Goal: Find specific page/section: Find specific page/section

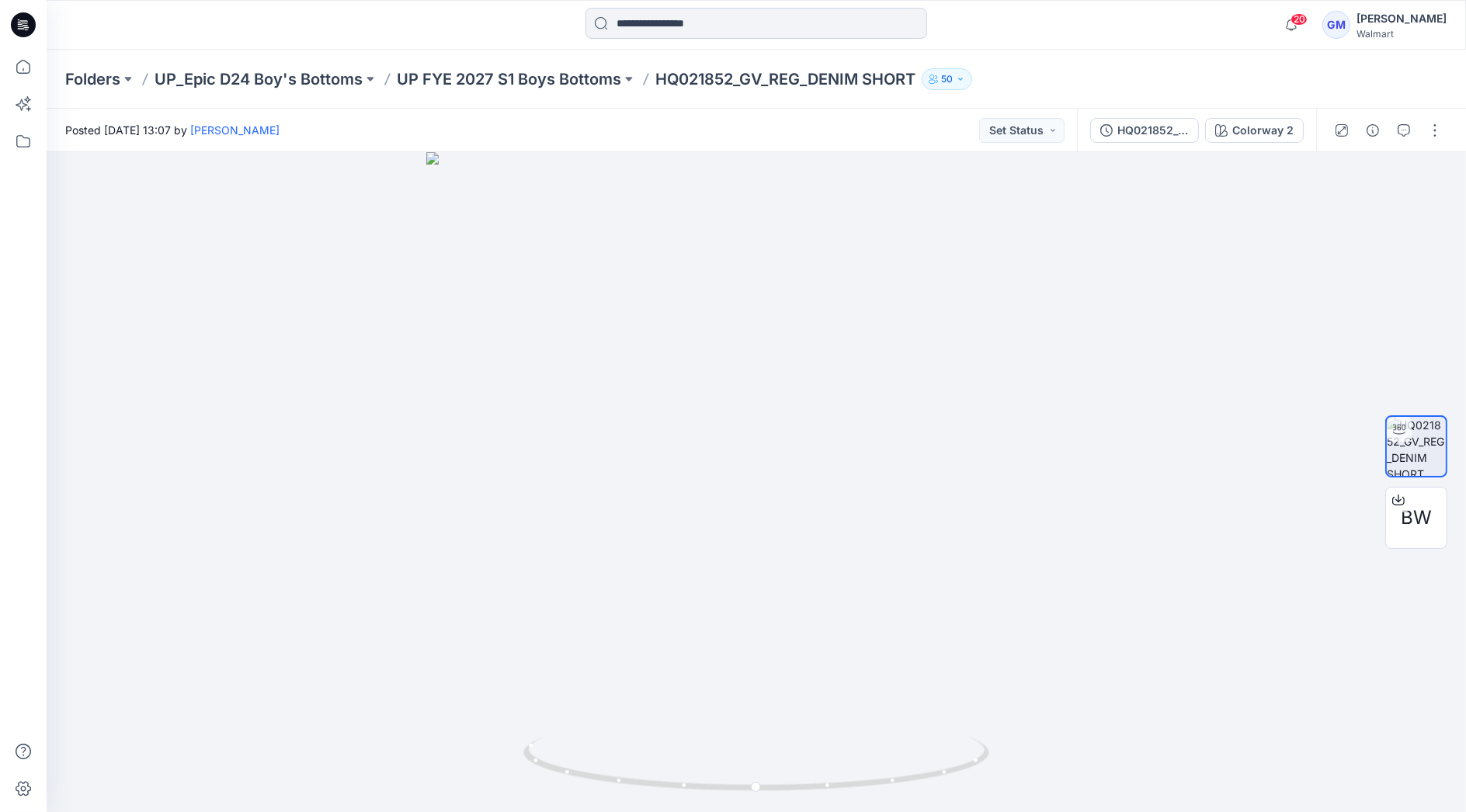
click at [633, 28] on input at bounding box center [757, 23] width 342 height 31
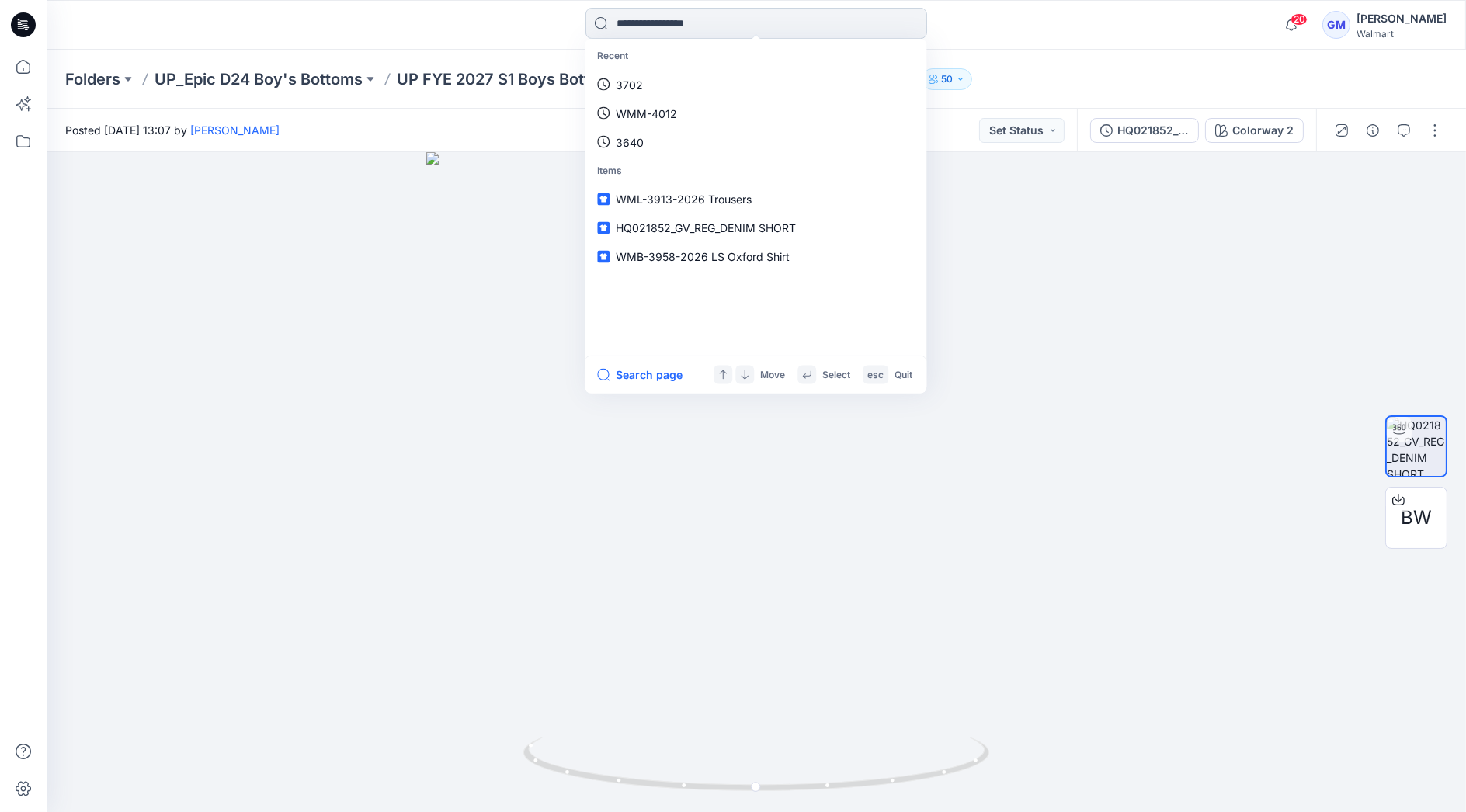
paste input "********"
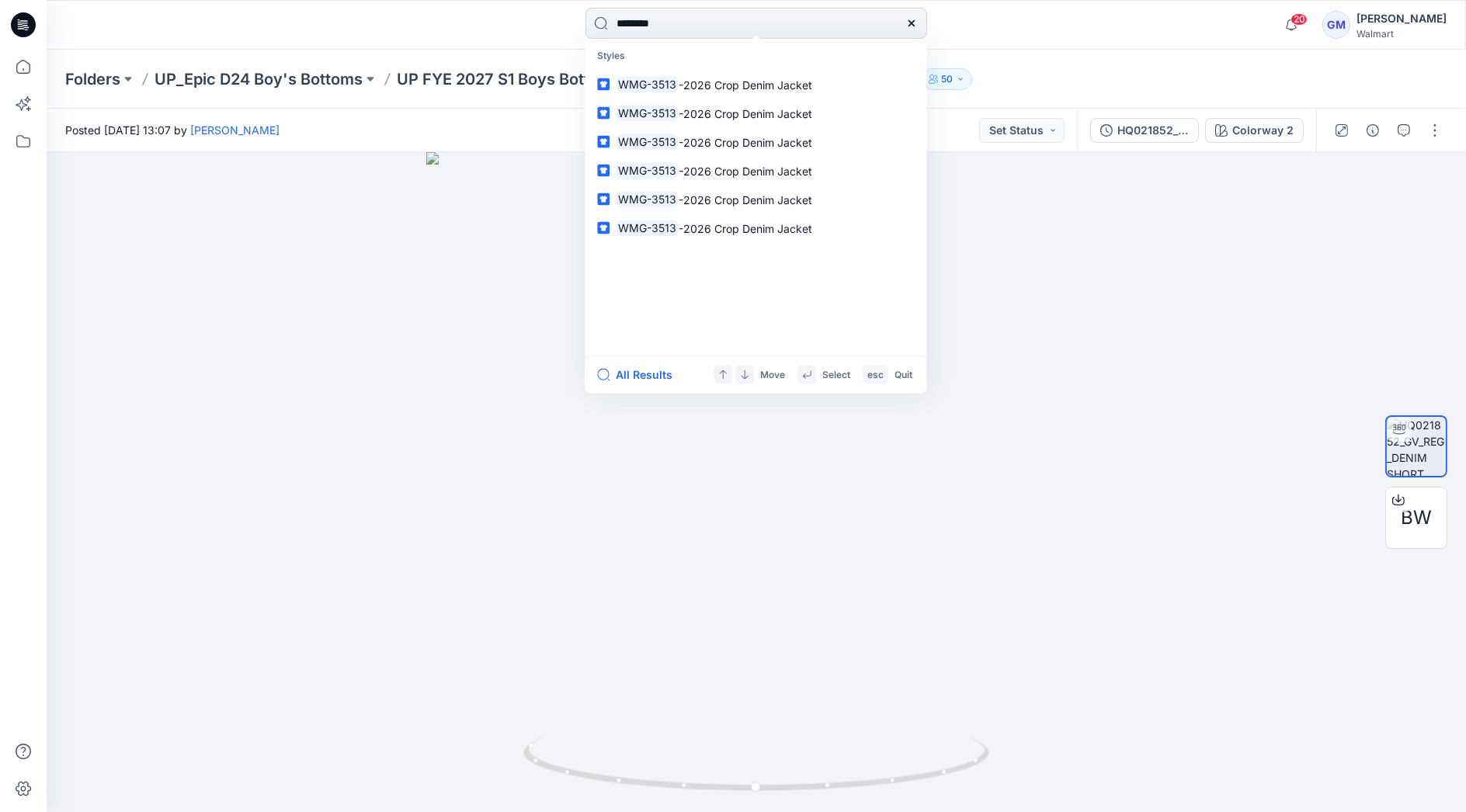
type input "********"
click at [649, 372] on button "All Results" at bounding box center [639, 375] width 85 height 19
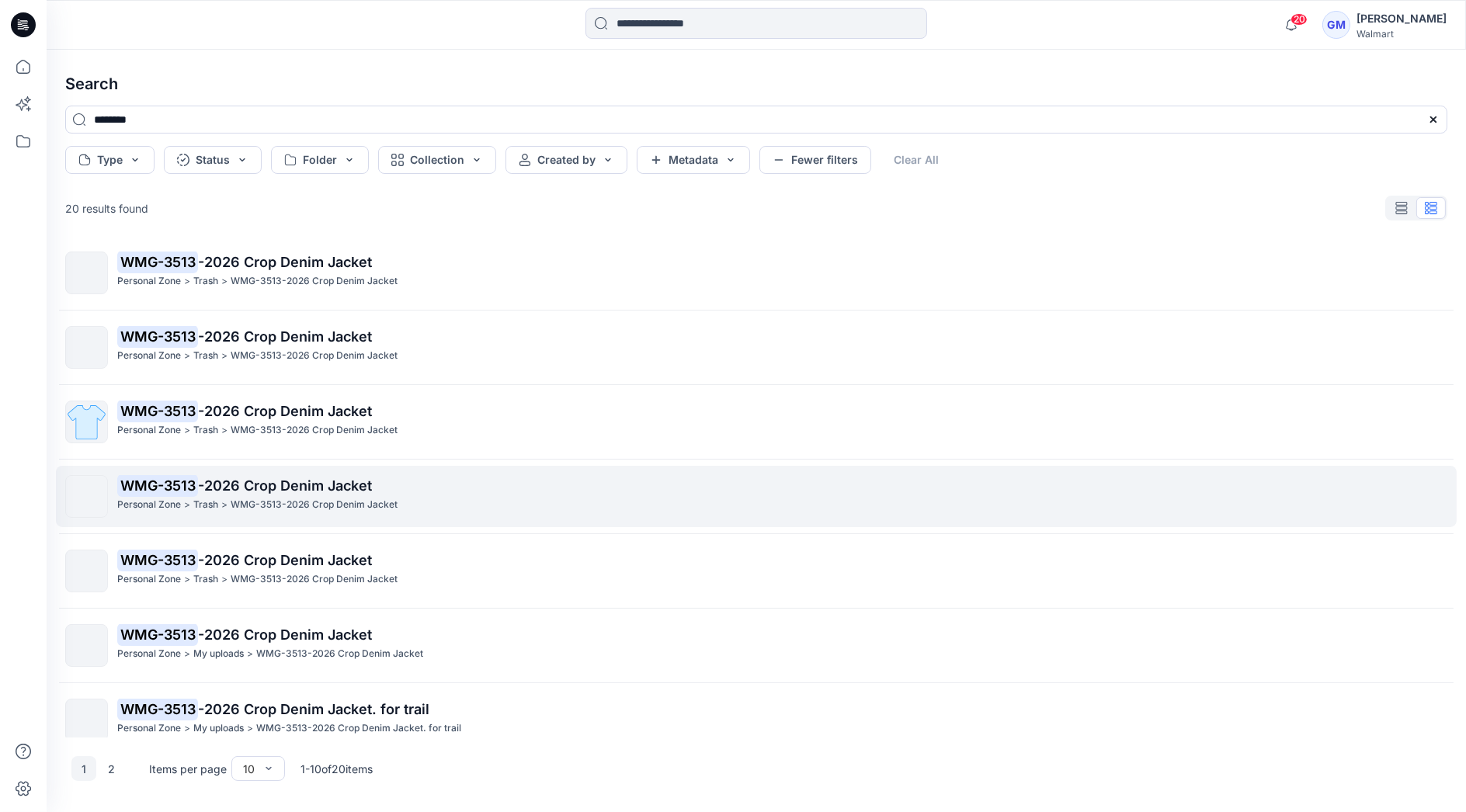
scroll to position [247, 0]
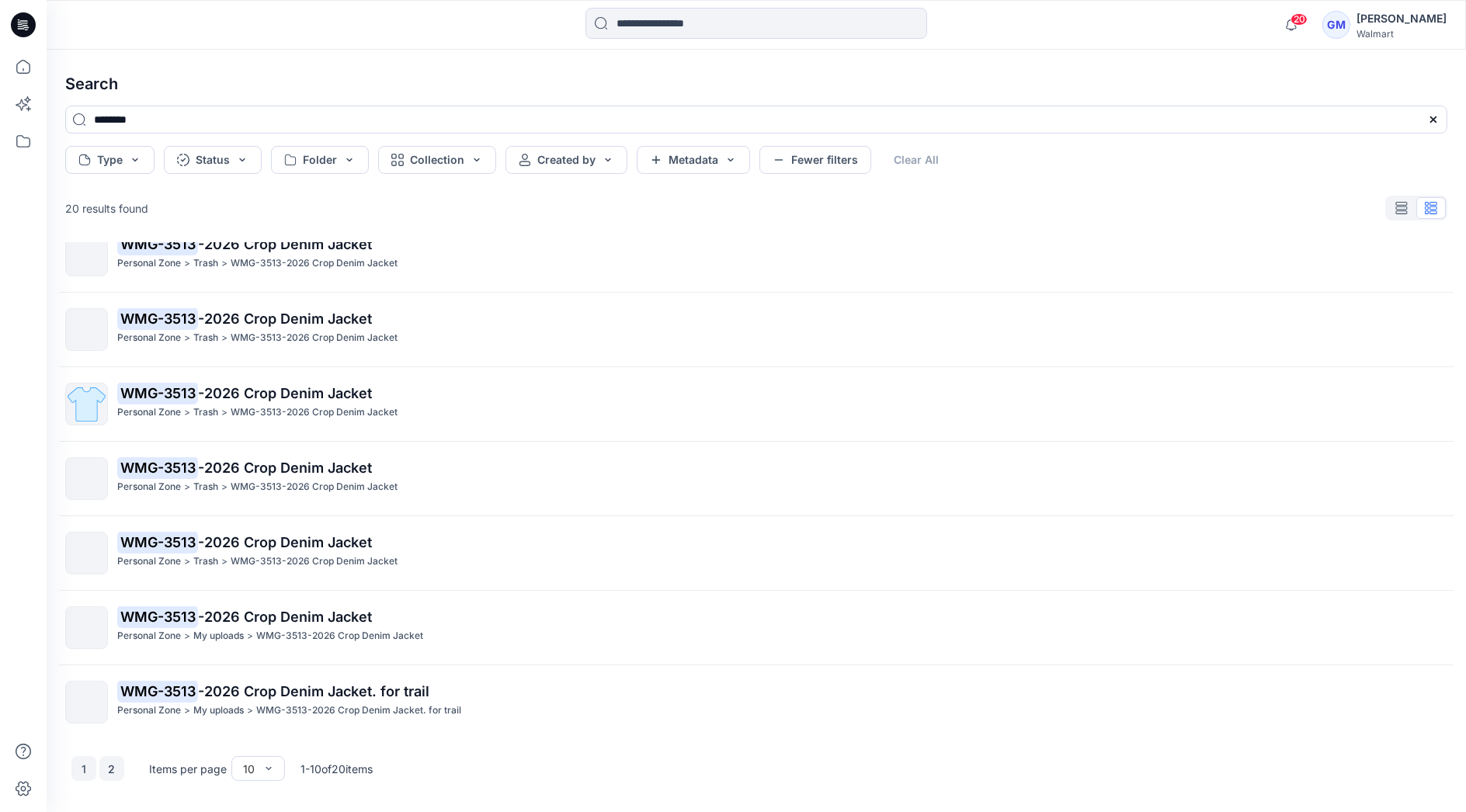
click at [112, 769] on button "2" at bounding box center [111, 769] width 25 height 25
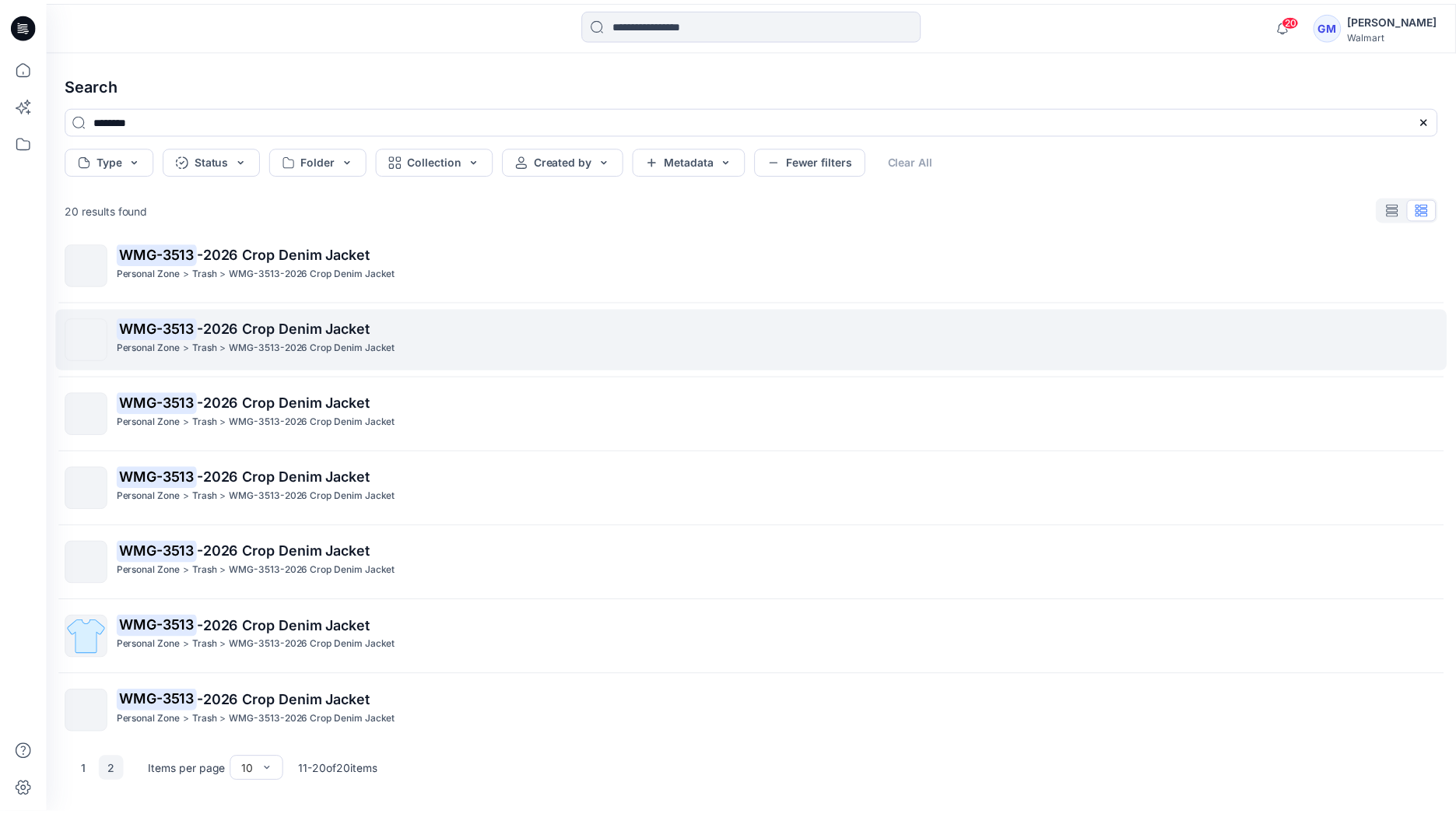
scroll to position [0, 0]
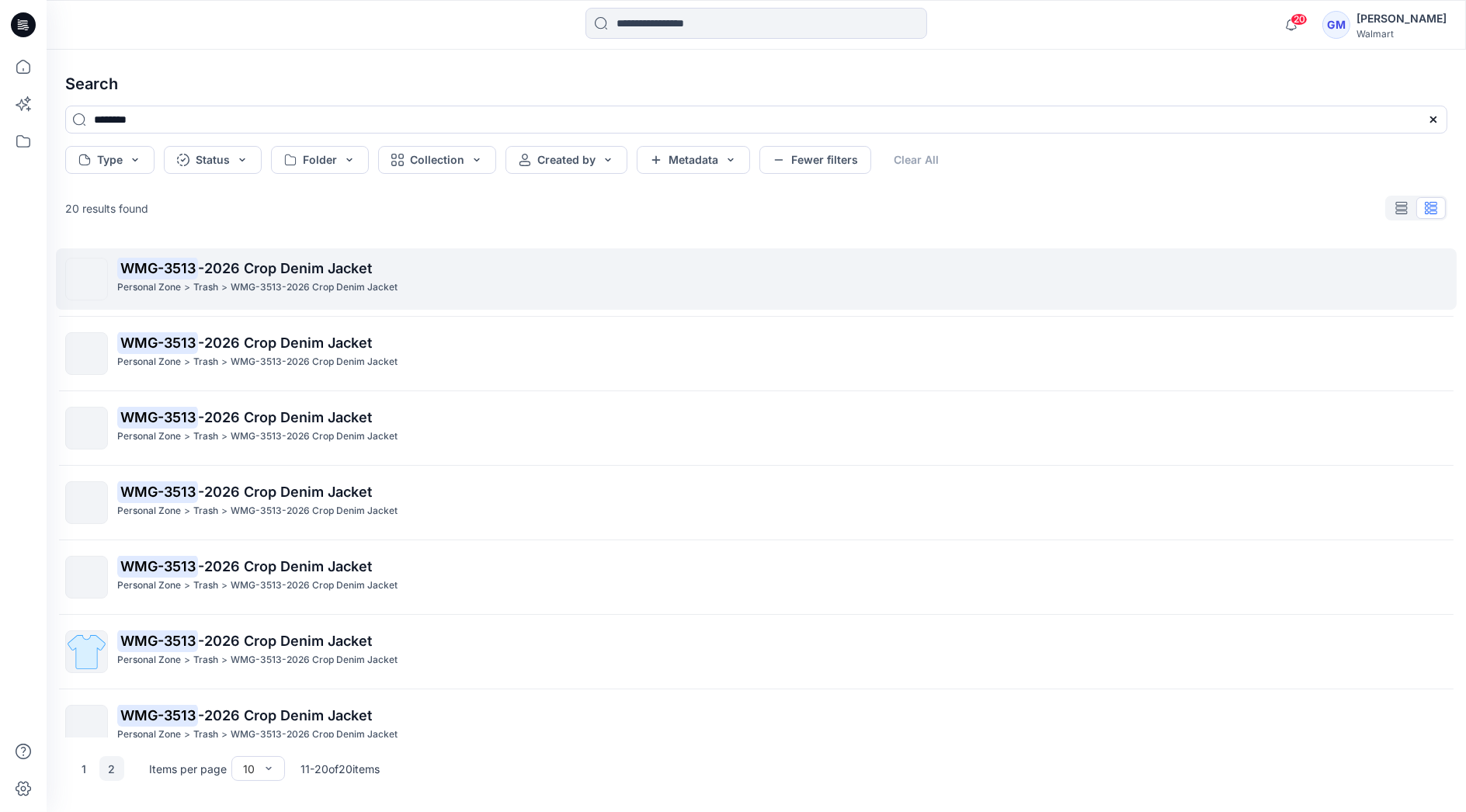
click at [172, 276] on mark "WMG-3513" at bounding box center [157, 268] width 81 height 22
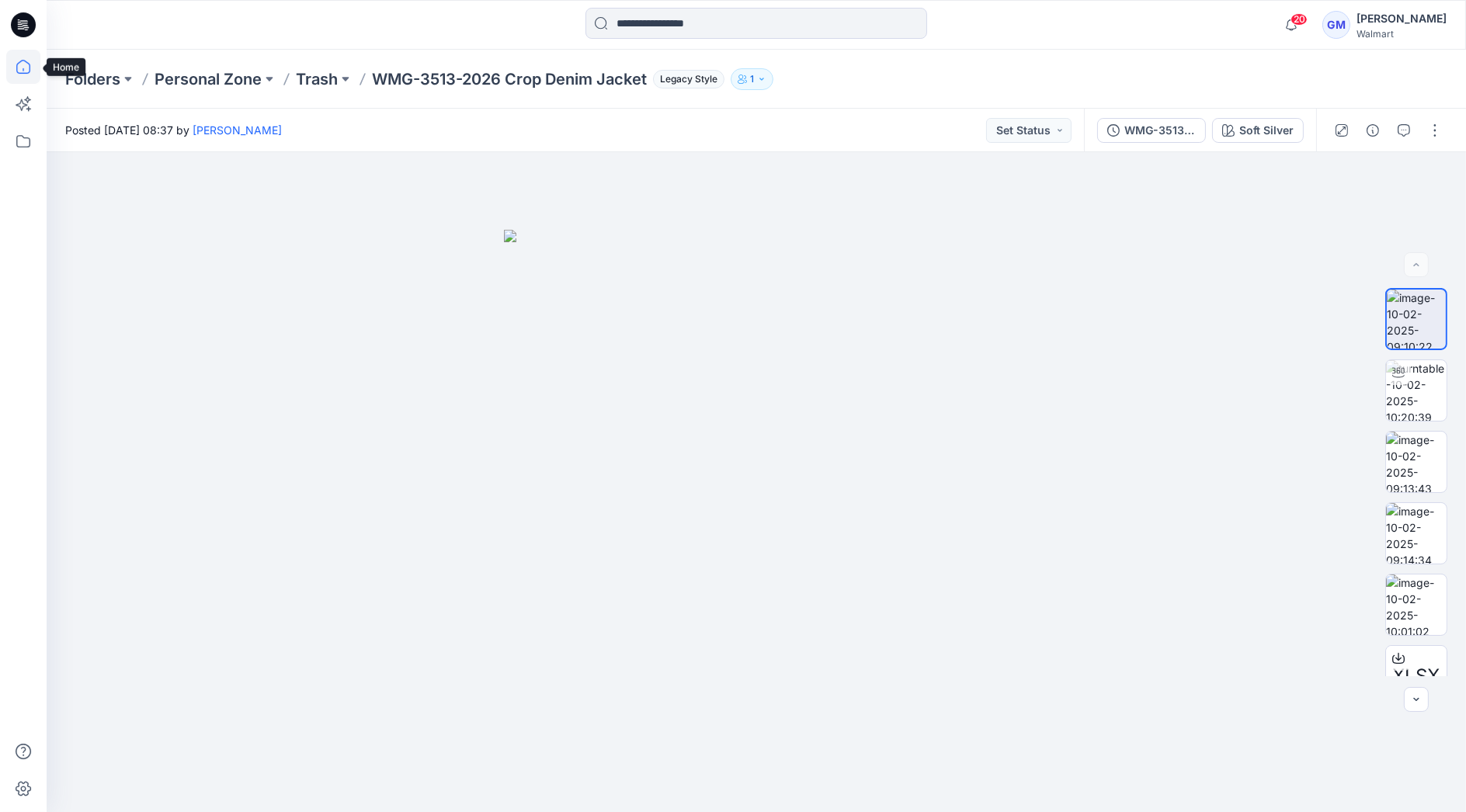
click at [19, 64] on icon at bounding box center [23, 66] width 34 height 34
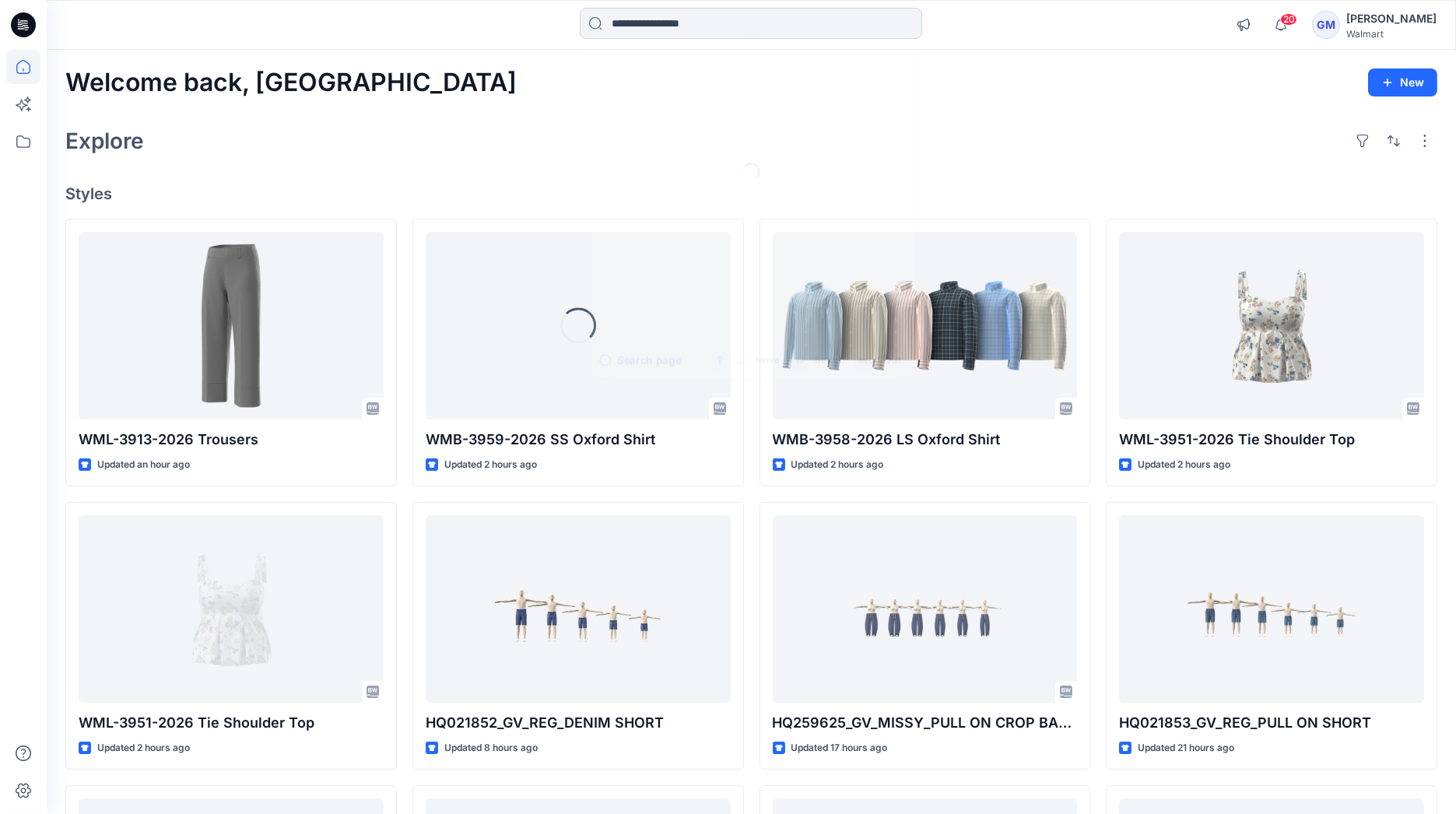
click at [688, 22] on input at bounding box center [751, 23] width 342 height 32
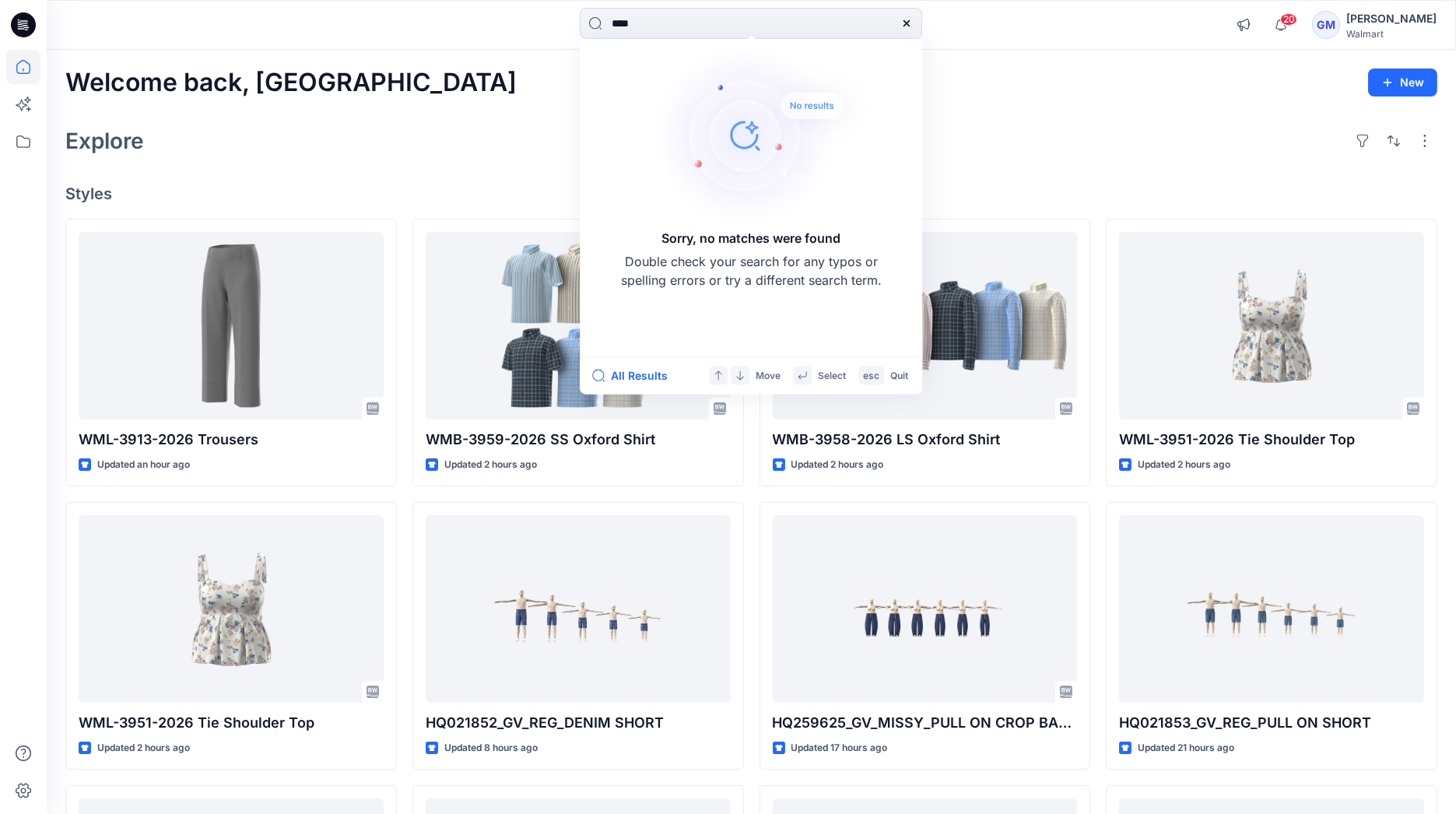
type input "****"
click at [906, 19] on icon at bounding box center [906, 23] width 13 height 13
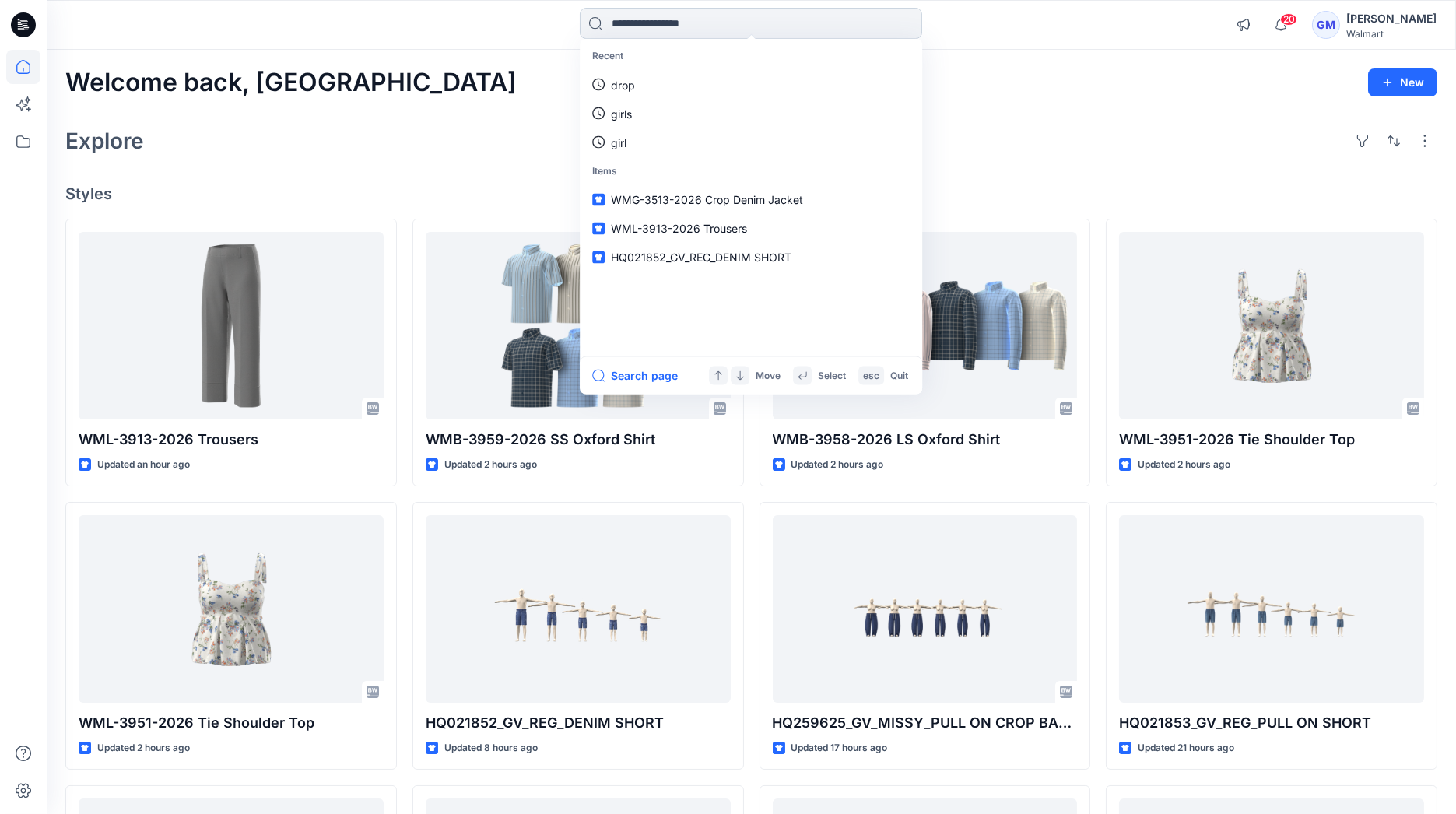
click at [840, 24] on input at bounding box center [751, 23] width 342 height 32
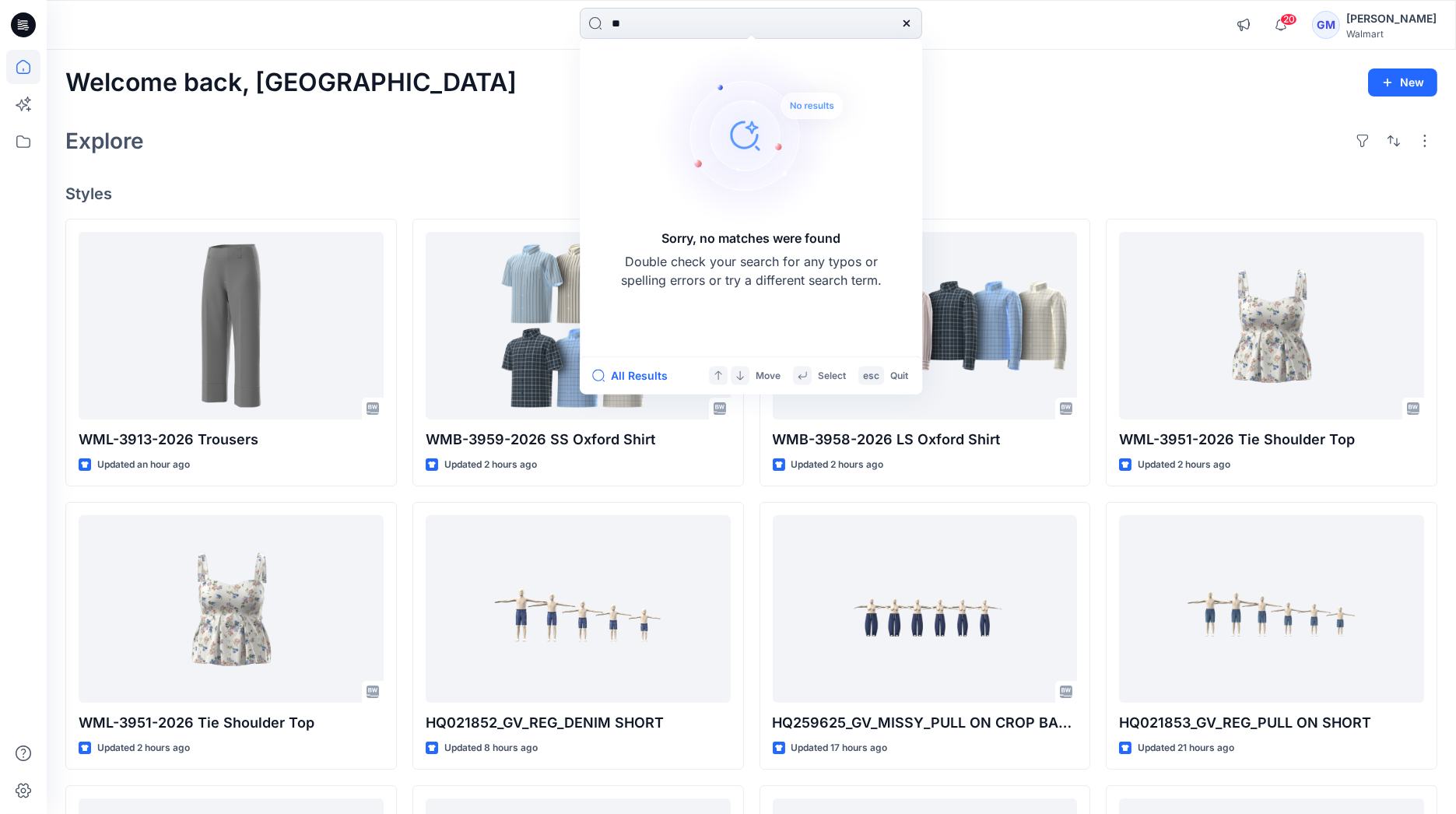
type input "*"
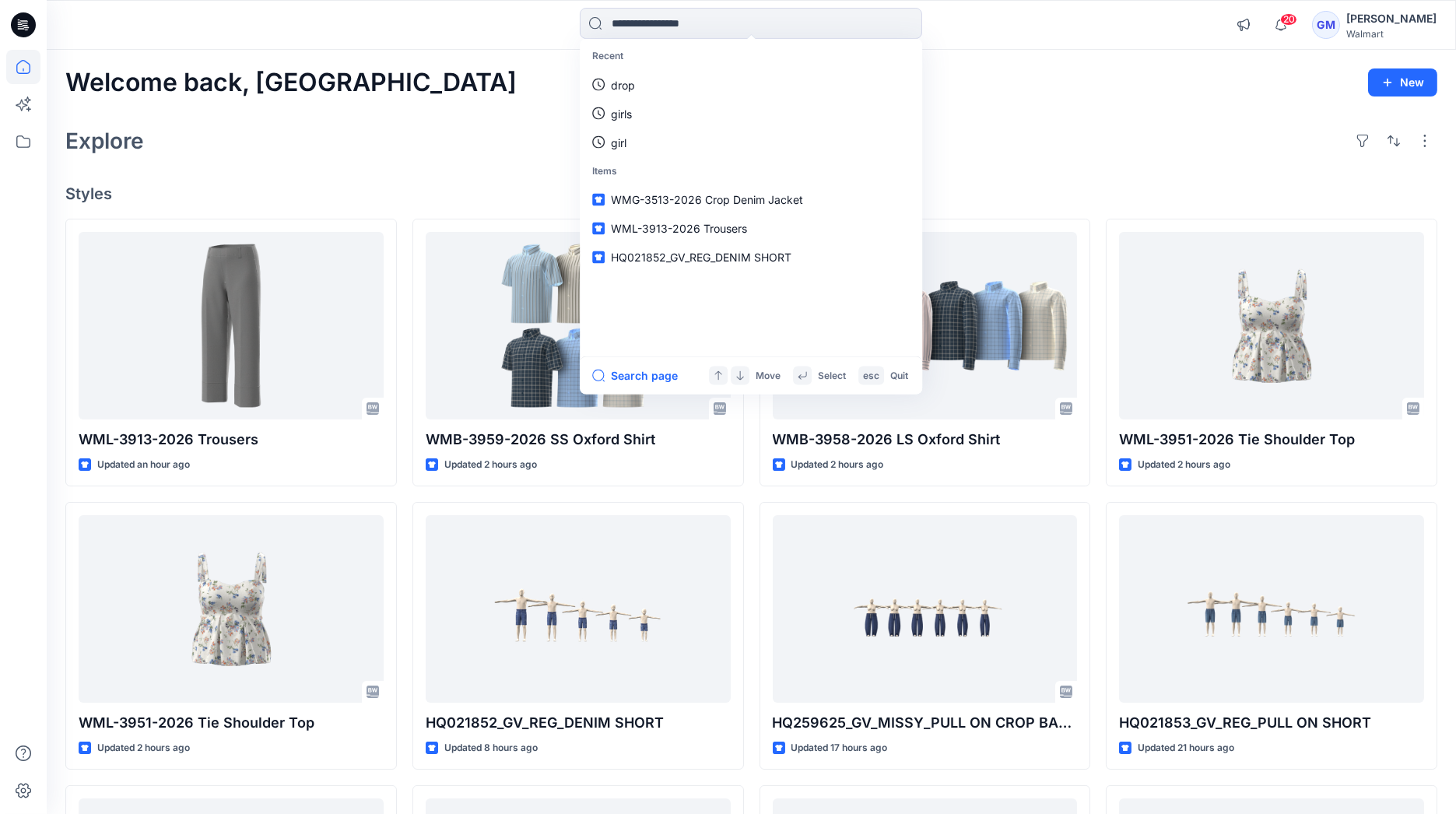
click at [1006, 78] on div "Welcome back, Gayan New" at bounding box center [751, 83] width 1372 height 29
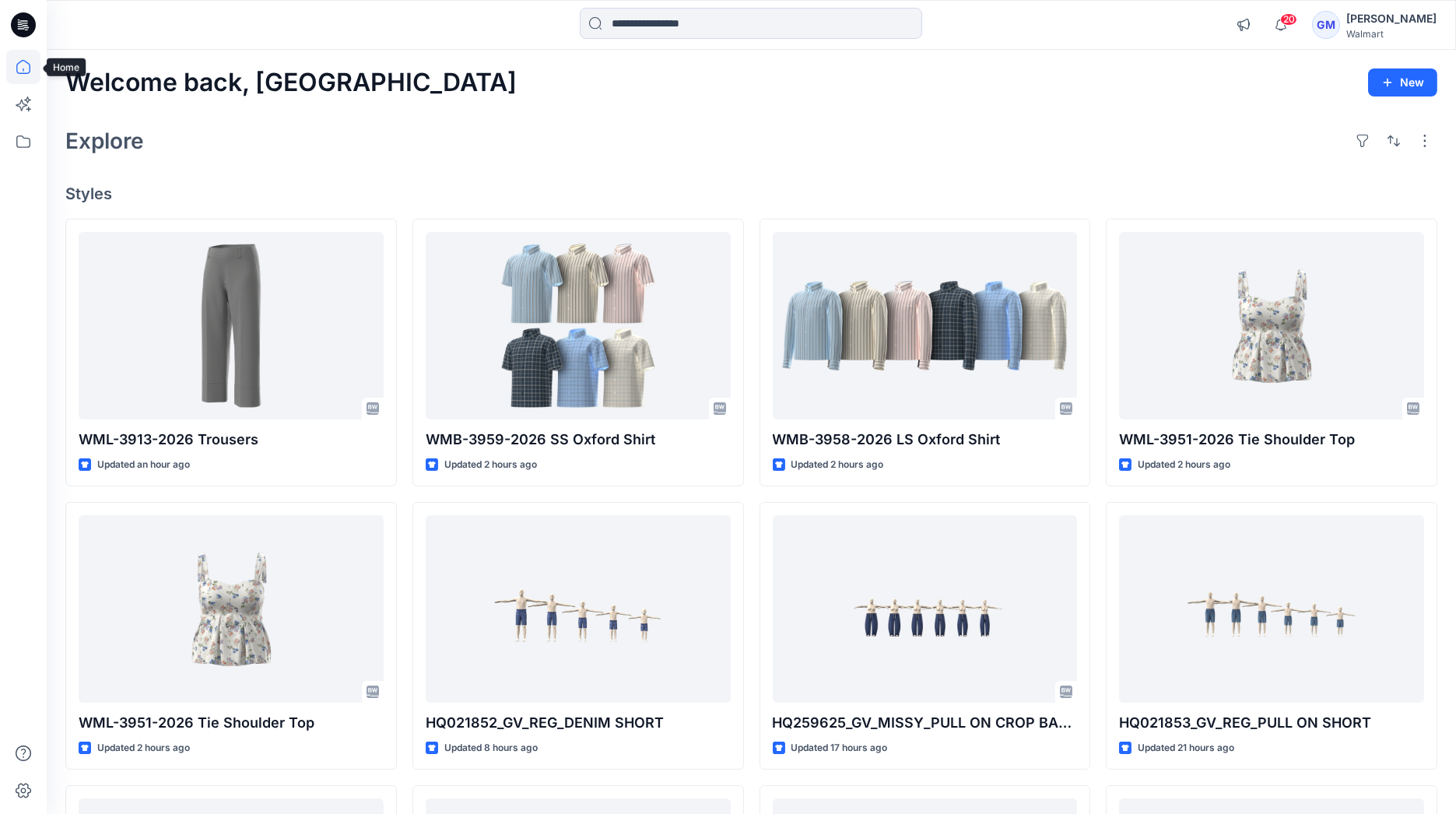
click at [18, 63] on icon at bounding box center [23, 66] width 14 height 14
click at [24, 136] on icon at bounding box center [23, 141] width 34 height 34
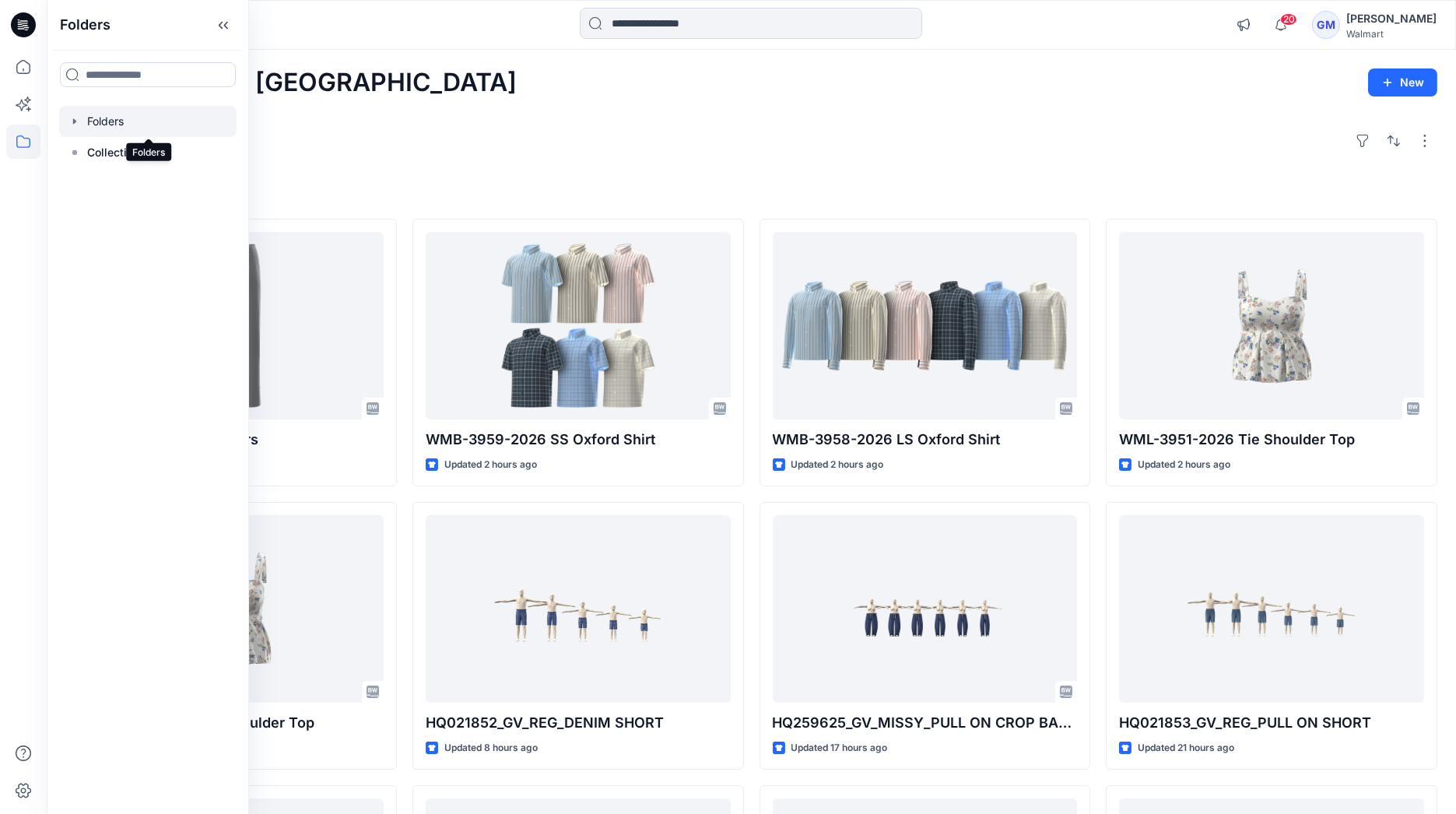
click at [147, 125] on div at bounding box center [147, 121] width 177 height 32
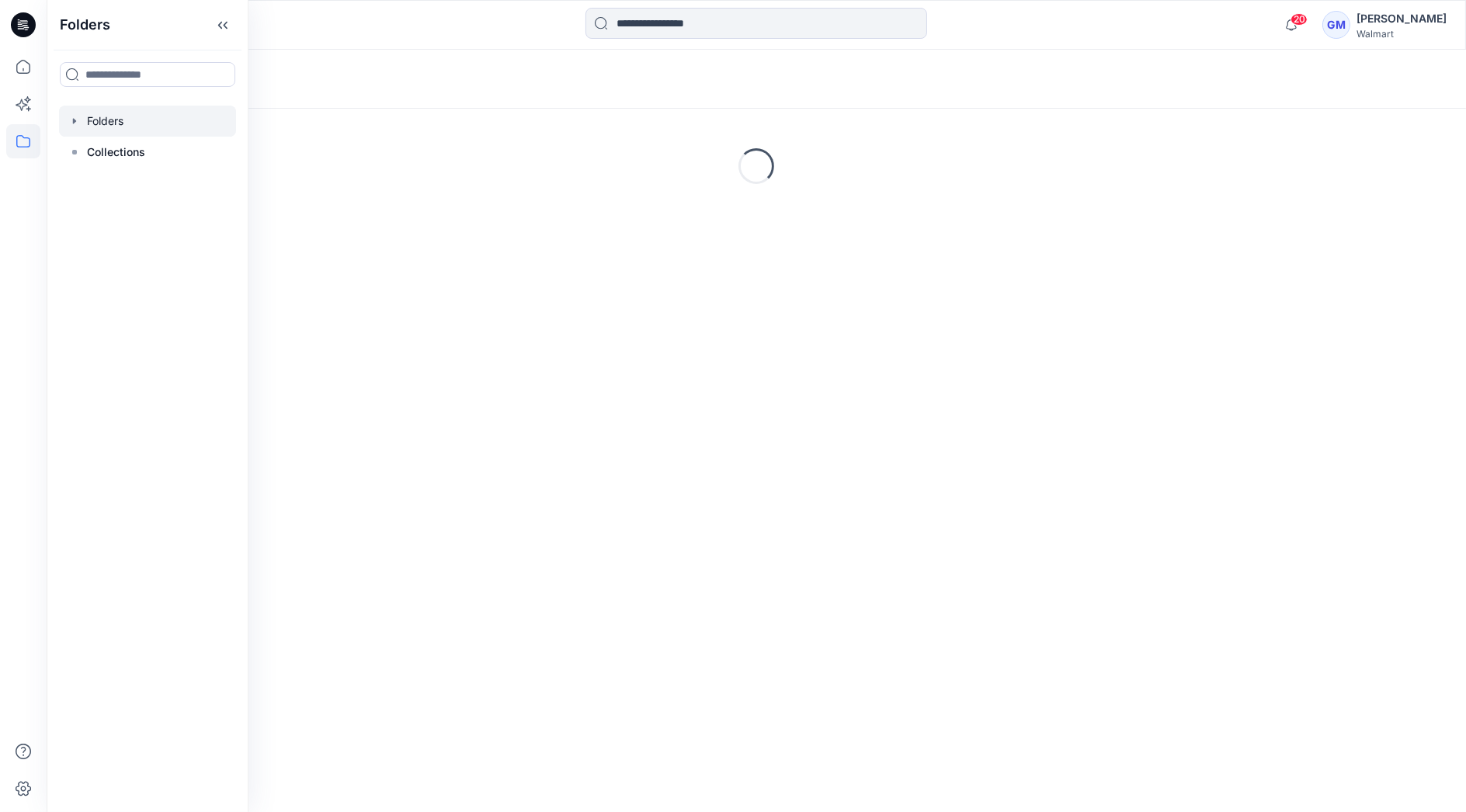
click at [1000, 210] on div "Loading..." at bounding box center [757, 166] width 1420 height 233
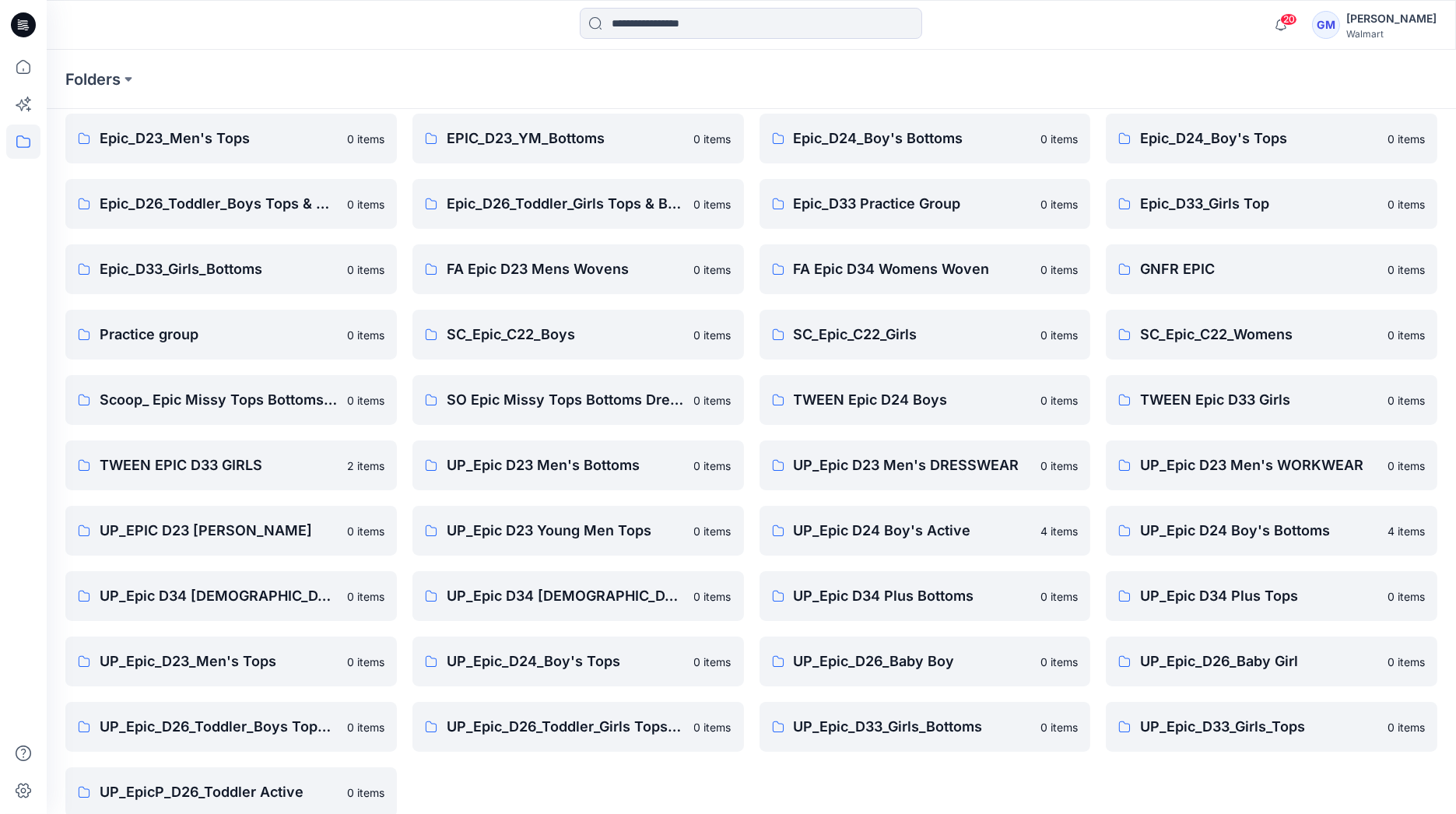
scroll to position [210, 0]
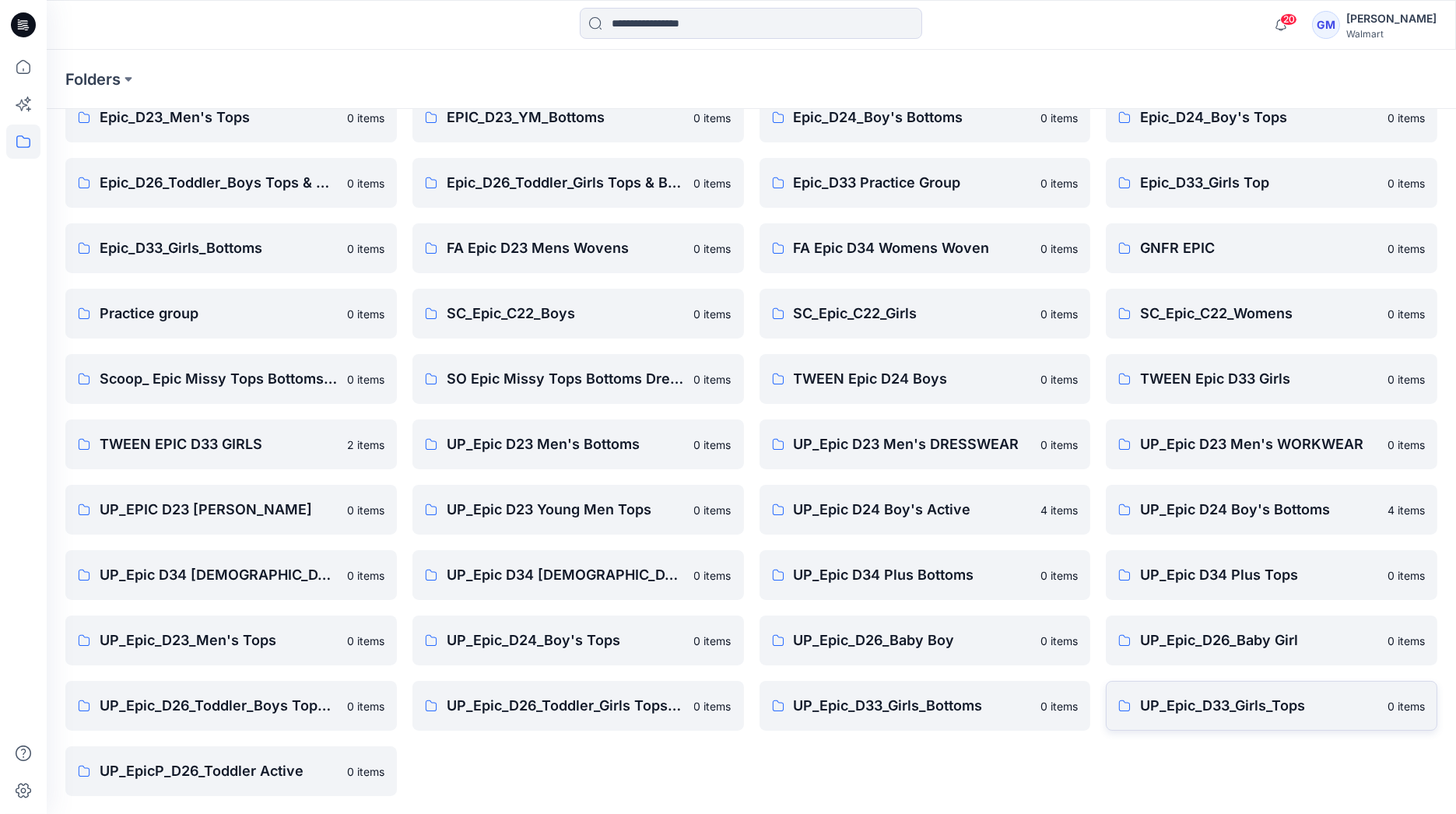
click at [1227, 702] on p "UP_Epic_D33_Girls_Tops" at bounding box center [1258, 707] width 238 height 22
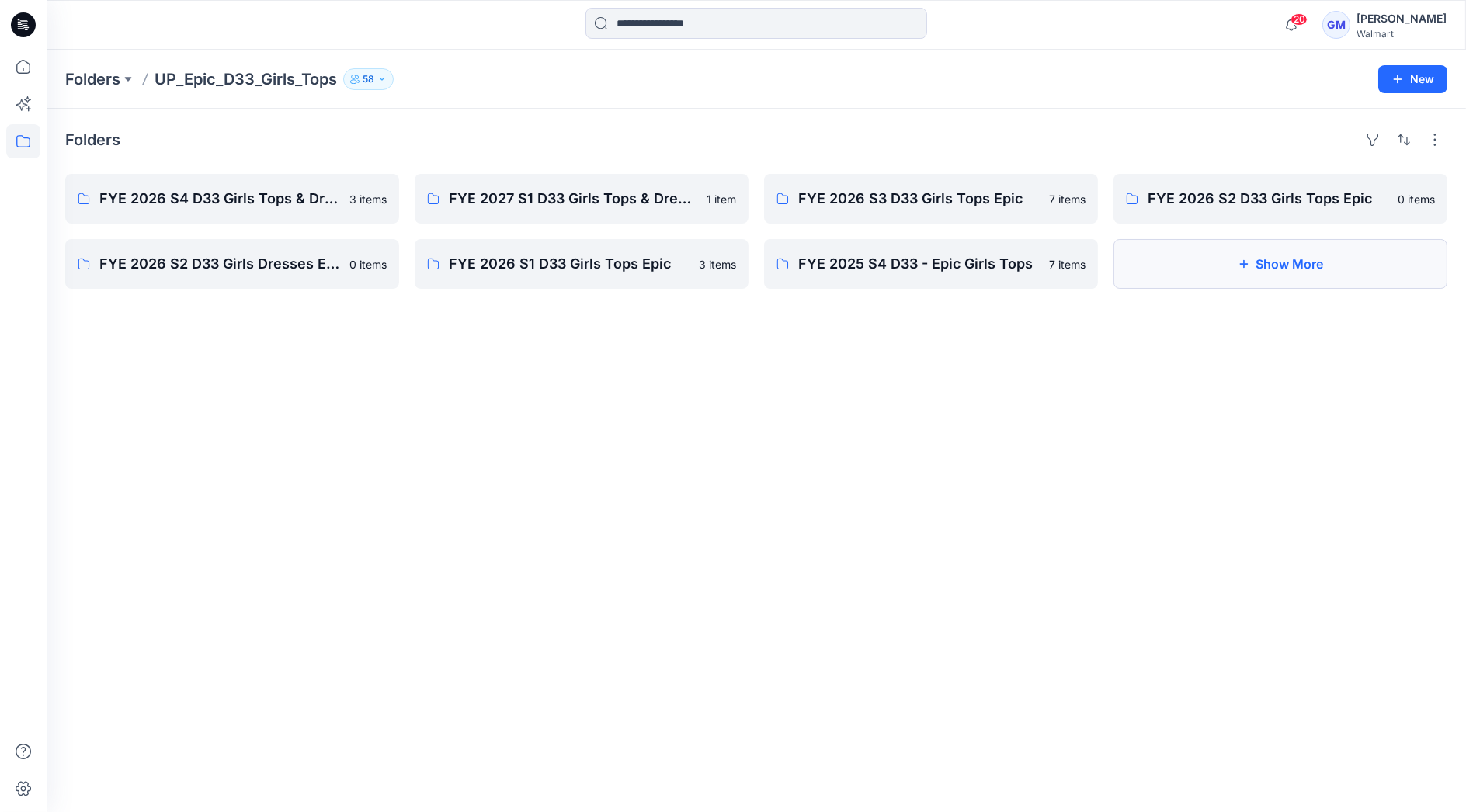
click at [1251, 250] on button "Show More" at bounding box center [1281, 264] width 334 height 49
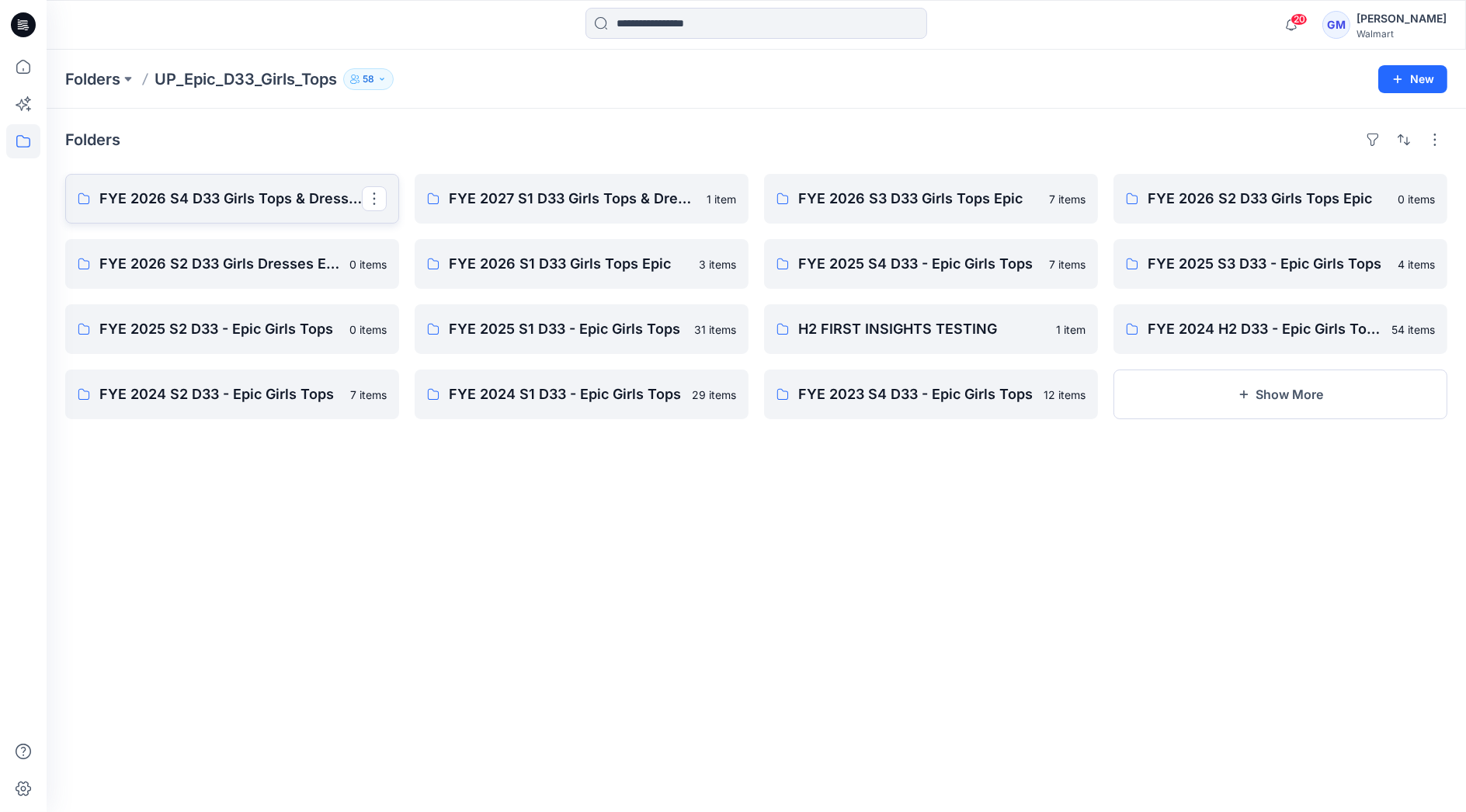
click at [206, 196] on p "FYE 2026 S4 D33 Girls Tops & Dress Epic" at bounding box center [230, 199] width 263 height 22
click at [567, 200] on p "FYE 2027 S1 D33 Girls Tops & Dresses Epic Design" at bounding box center [580, 199] width 263 height 22
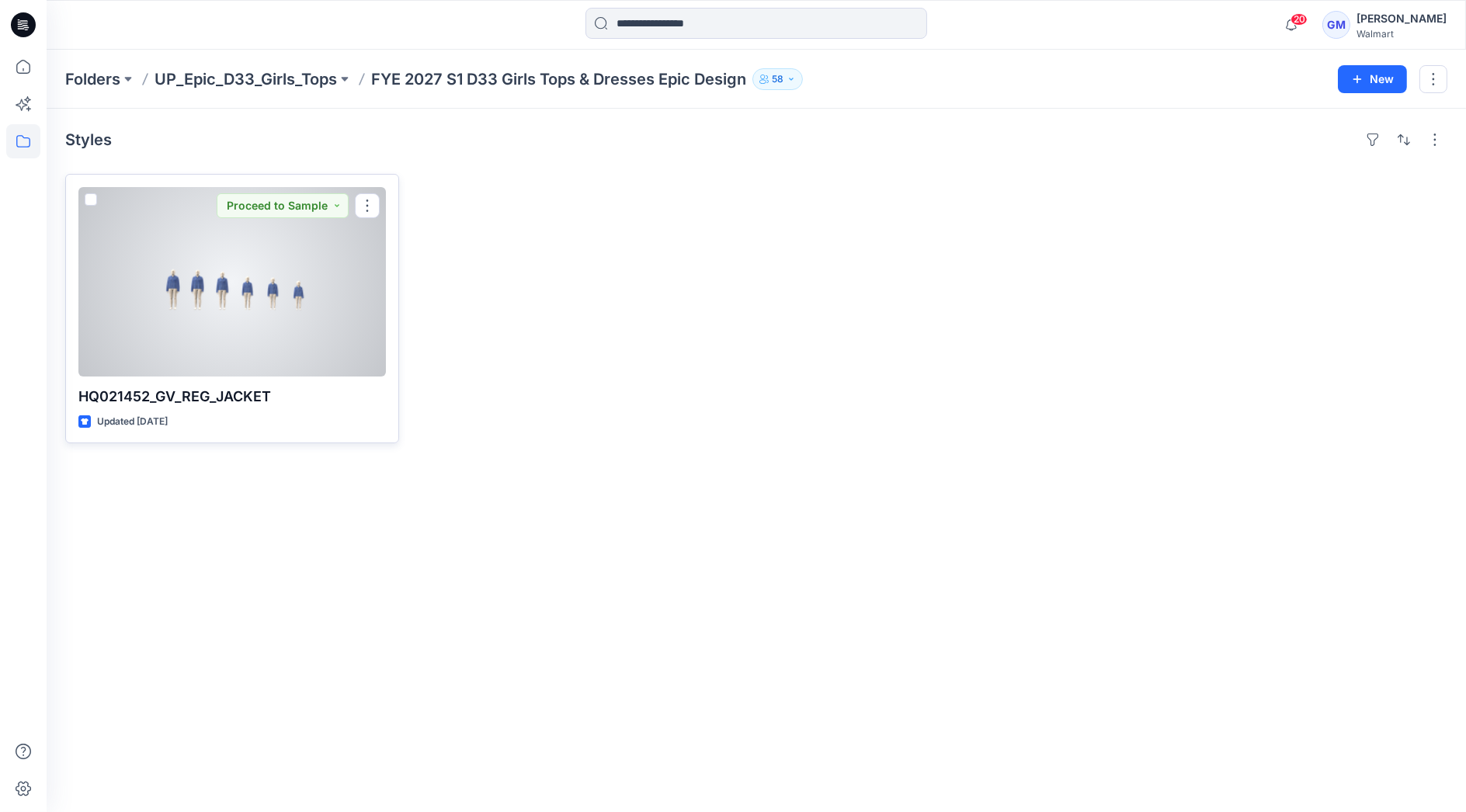
click at [191, 292] on div at bounding box center [232, 281] width 308 height 190
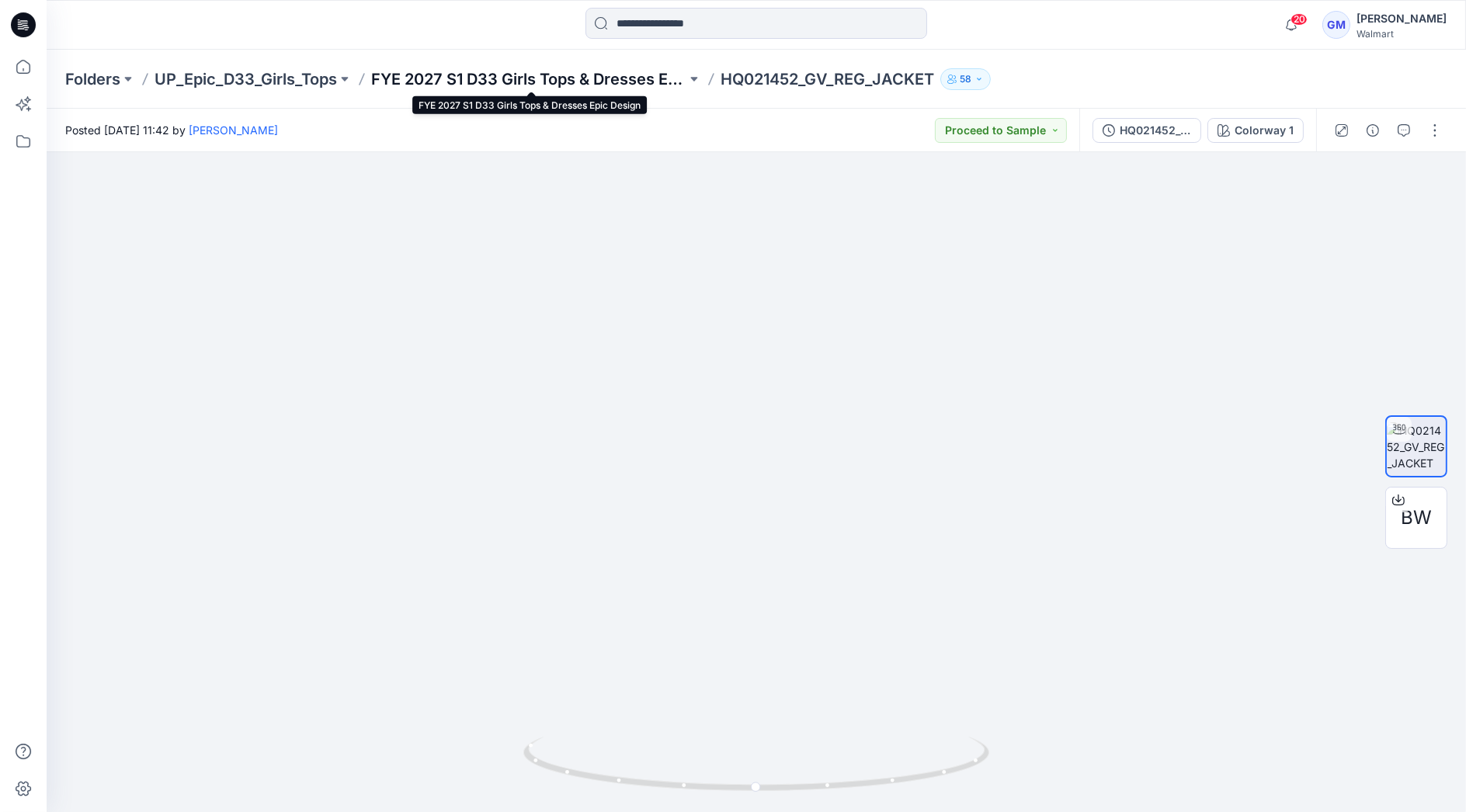
click at [444, 73] on p "FYE 2027 S1 D33 Girls Tops & Dresses Epic Design" at bounding box center [529, 79] width 315 height 22
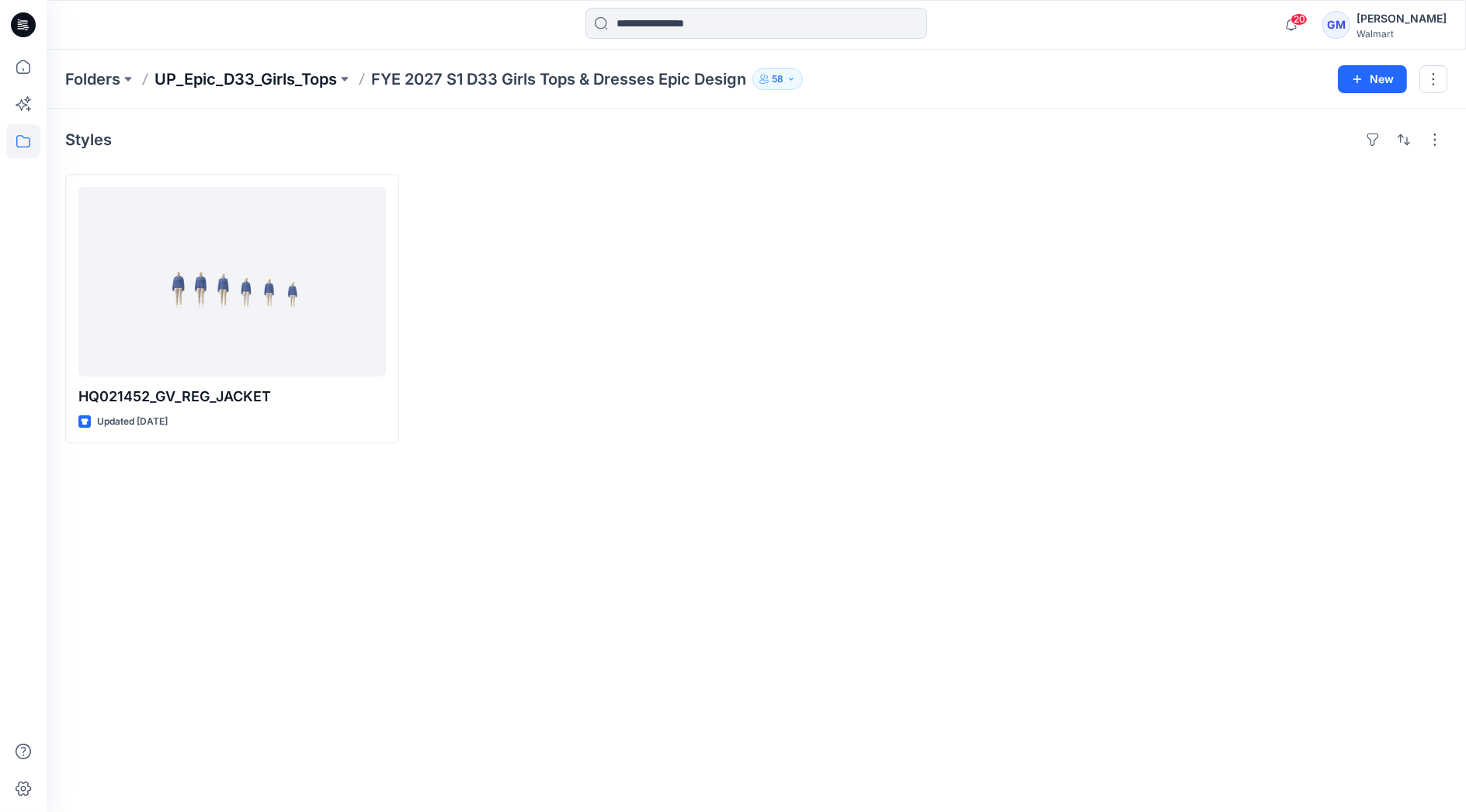
click at [311, 73] on p "UP_Epic_D33_Girls_Tops" at bounding box center [246, 79] width 183 height 22
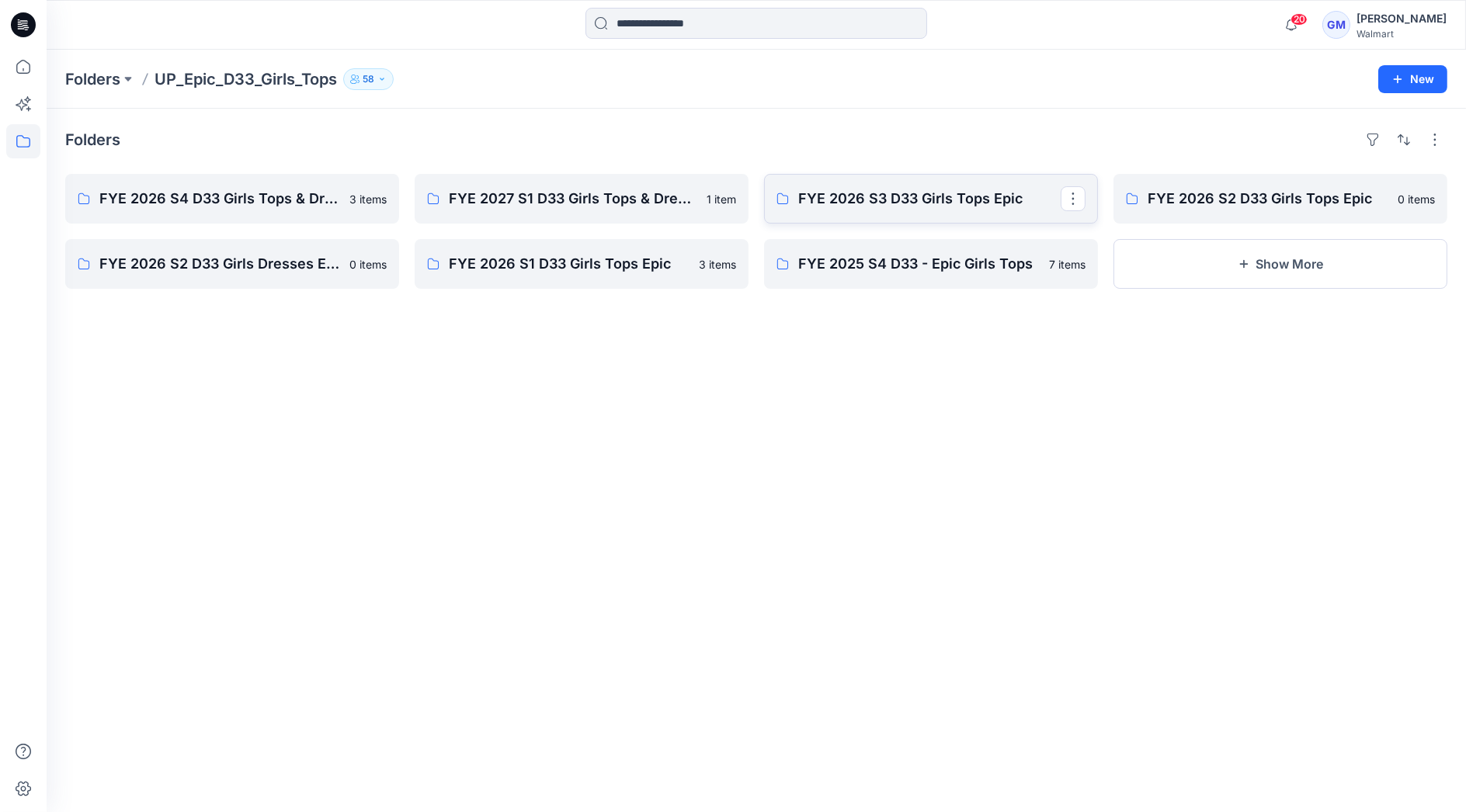
click at [894, 195] on p "FYE 2026 S3 D33 Girls Tops Epic" at bounding box center [929, 199] width 263 height 22
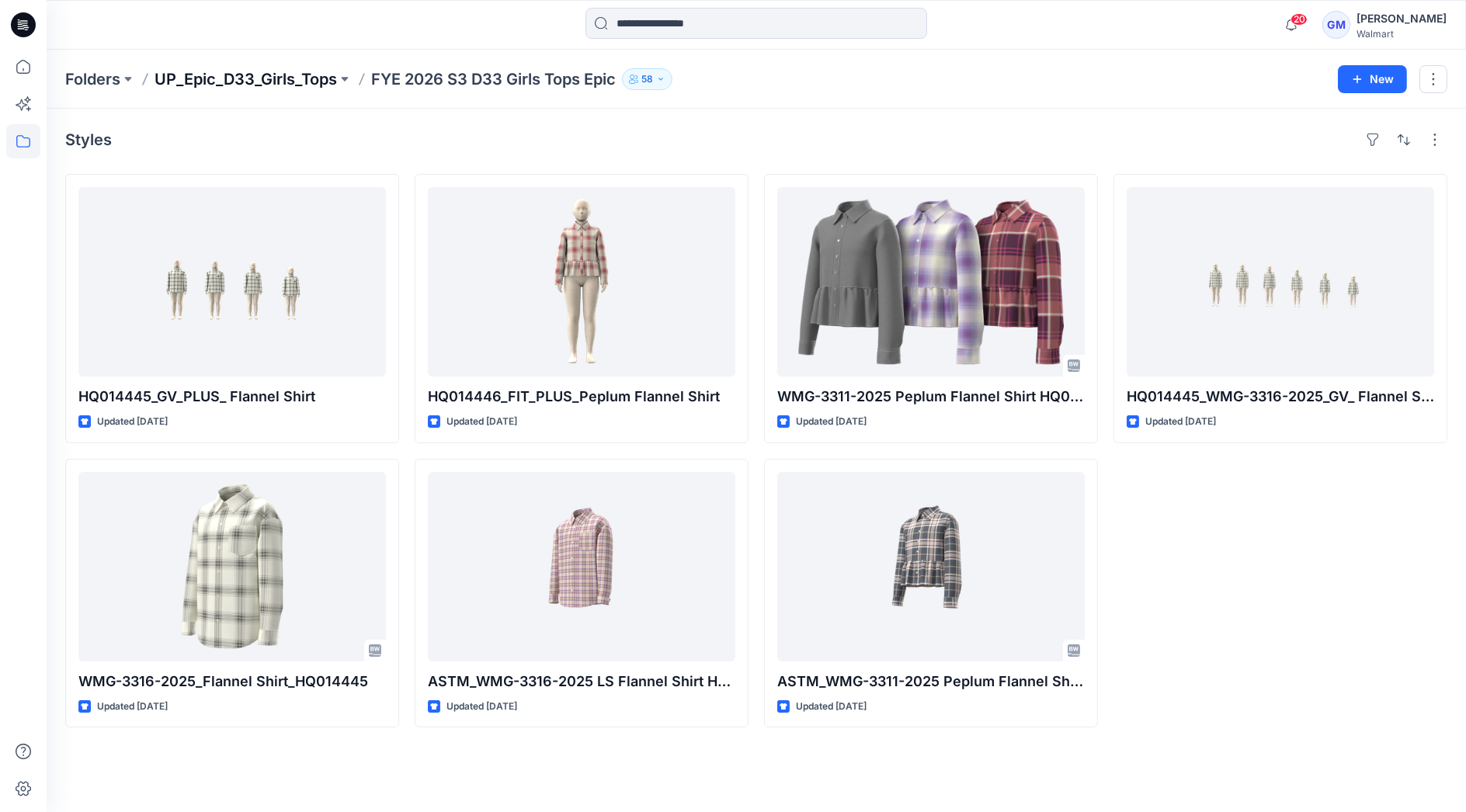
click at [301, 75] on p "UP_Epic_D33_Girls_Tops" at bounding box center [246, 79] width 183 height 22
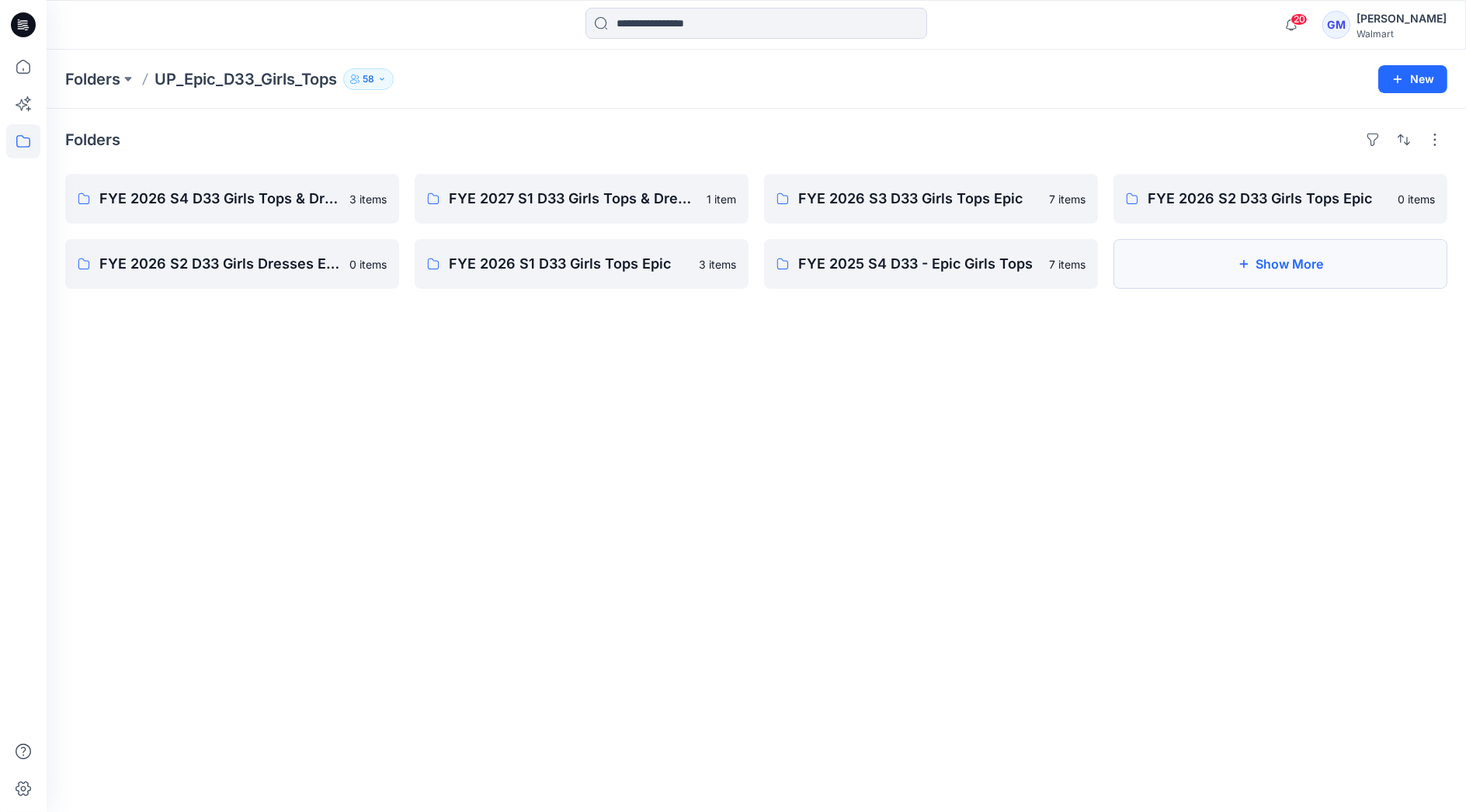
click at [1278, 275] on button "Show More" at bounding box center [1281, 264] width 334 height 49
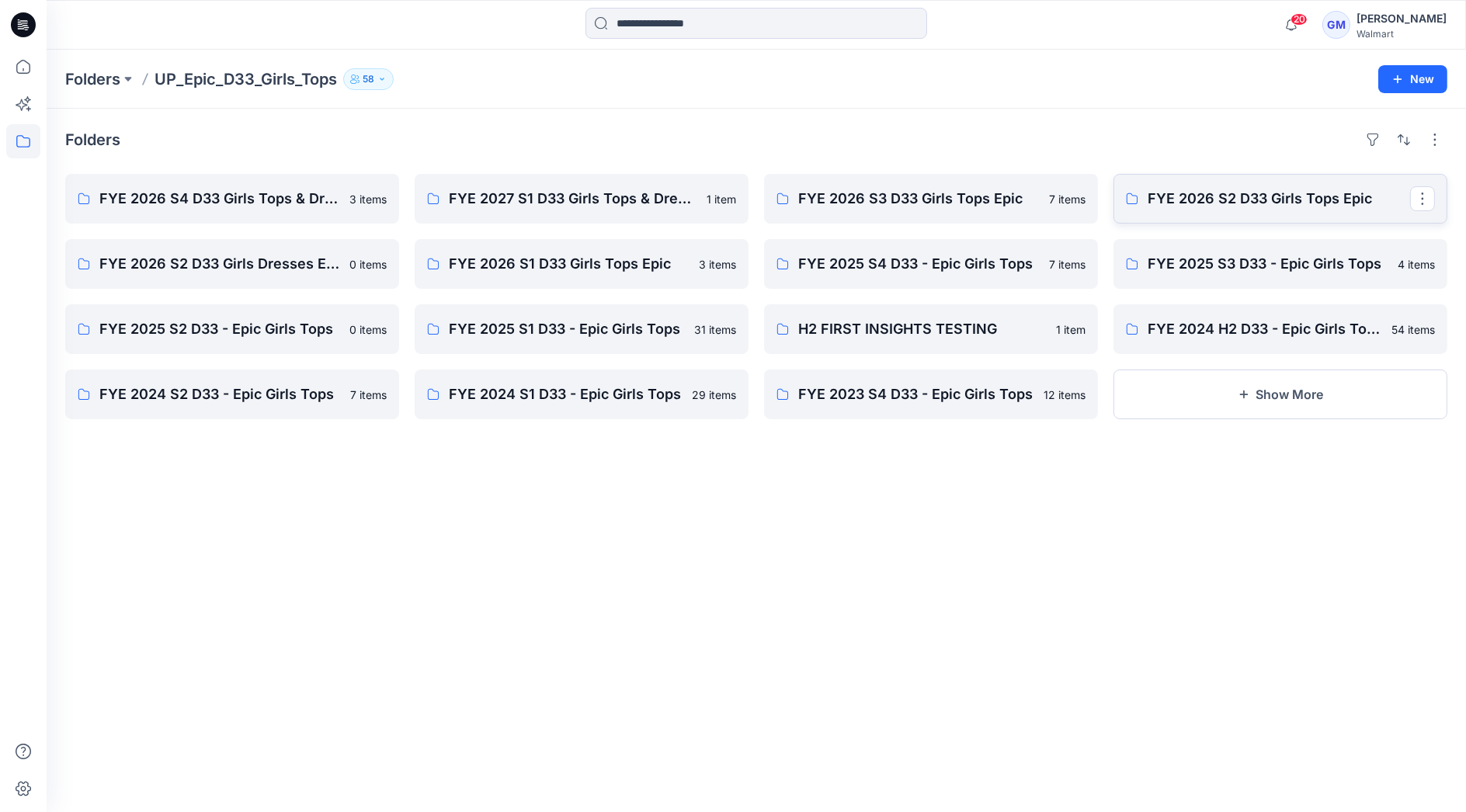
click at [1253, 199] on p "FYE 2026 S2 D33 Girls Tops Epic" at bounding box center [1279, 199] width 263 height 22
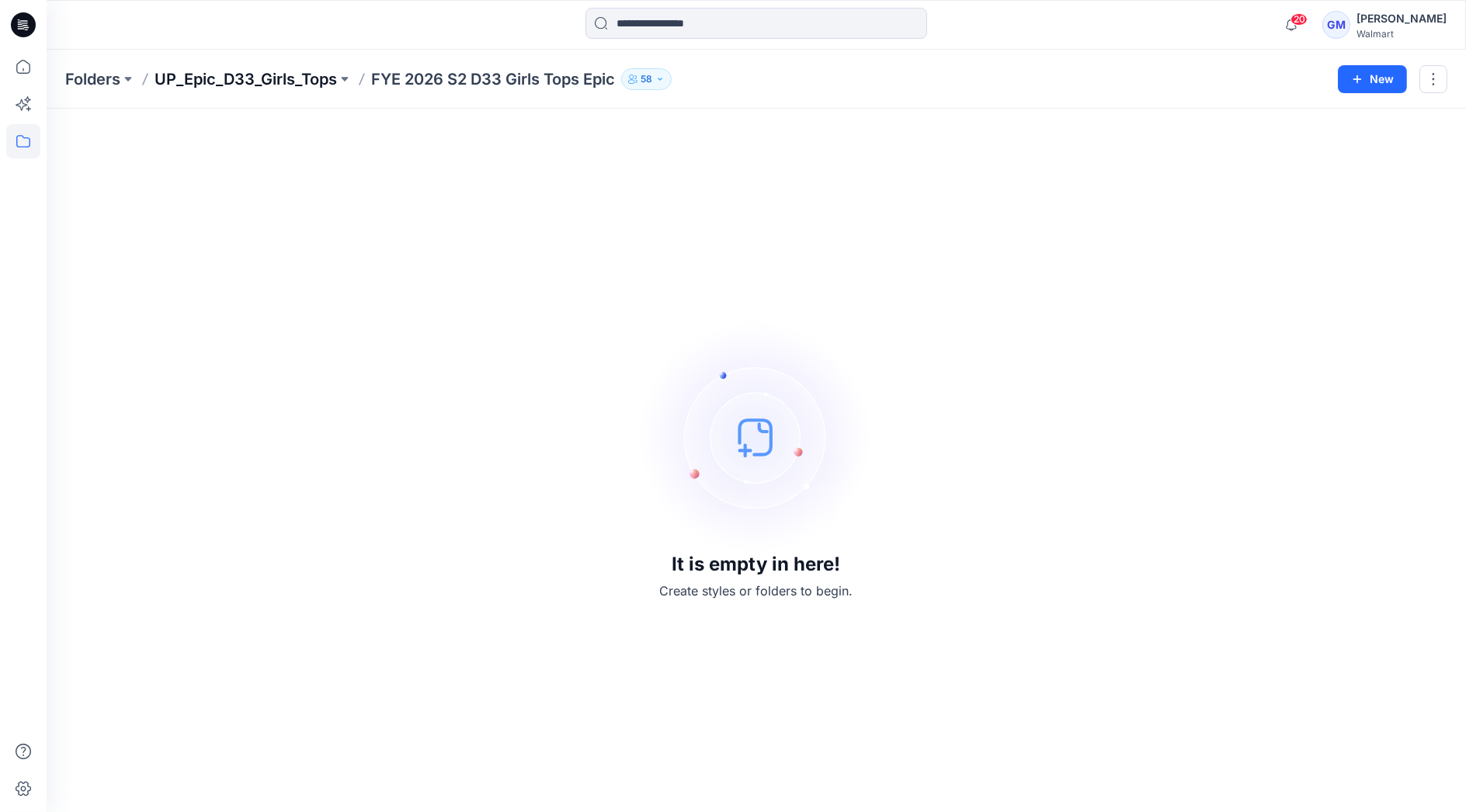
click at [194, 82] on p "UP_Epic_D33_Girls_Tops" at bounding box center [246, 79] width 183 height 22
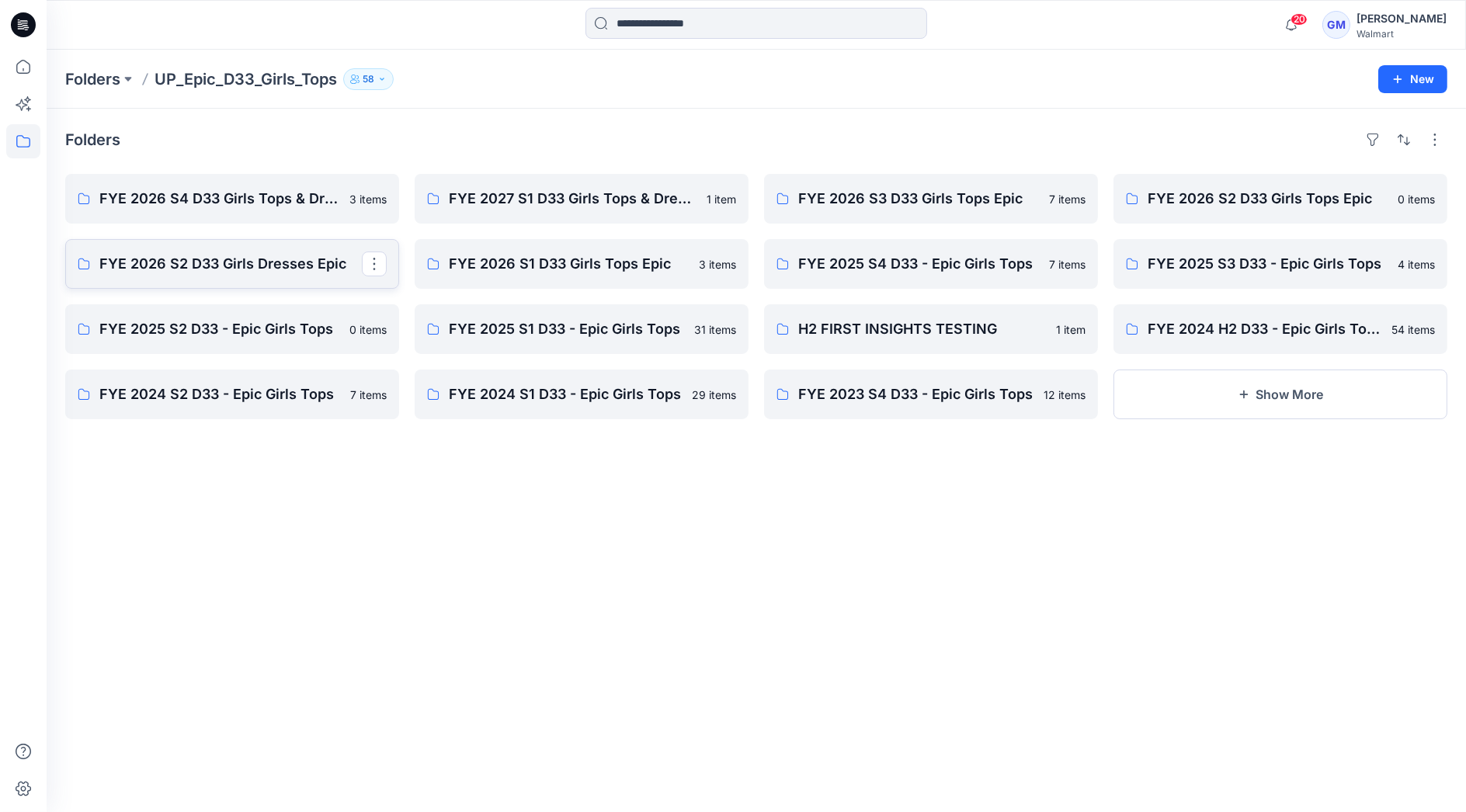
click at [197, 263] on p "FYE 2026 S2 D33 Girls Dresses Epic" at bounding box center [230, 264] width 263 height 22
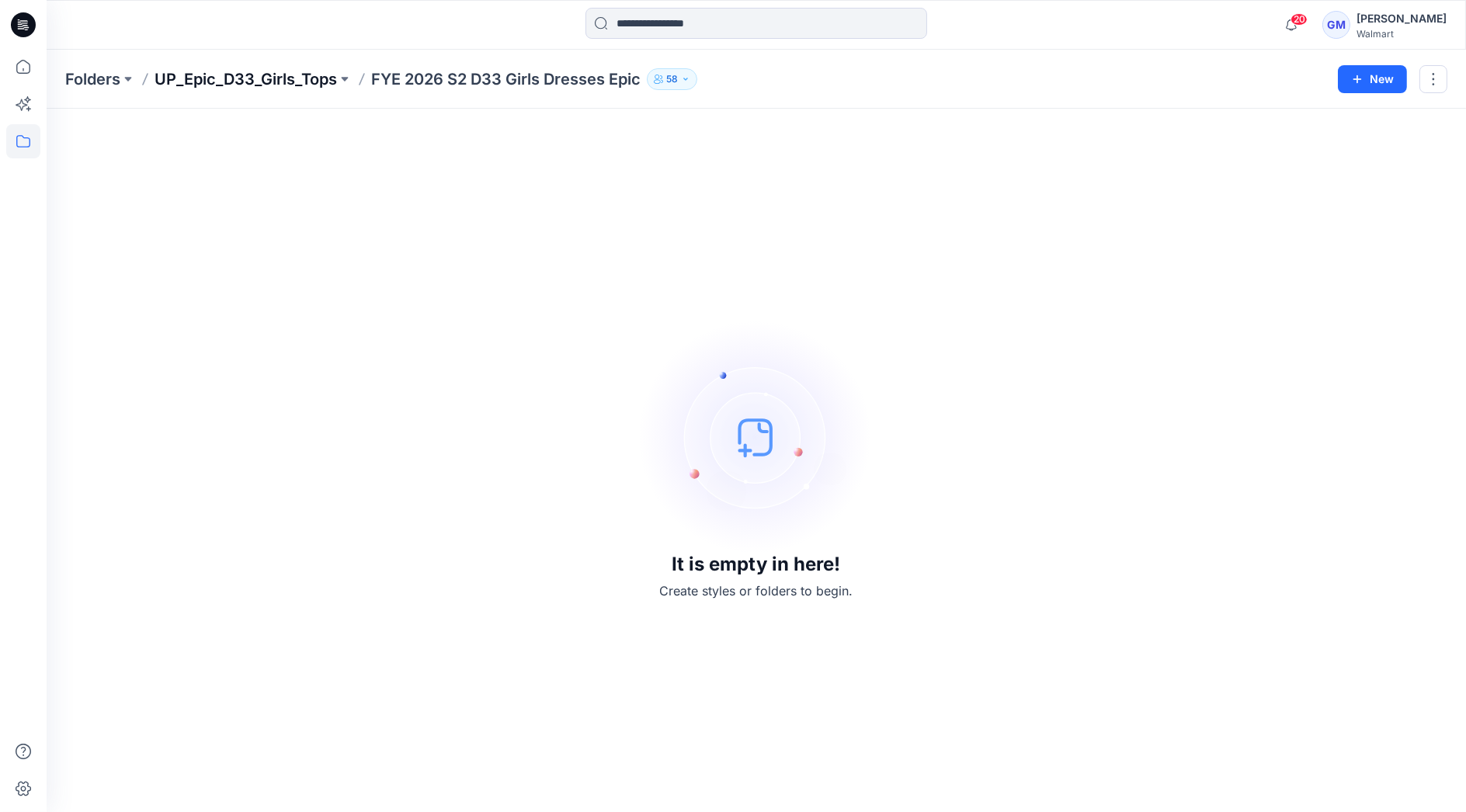
click at [241, 85] on p "UP_Epic_D33_Girls_Tops" at bounding box center [246, 79] width 183 height 22
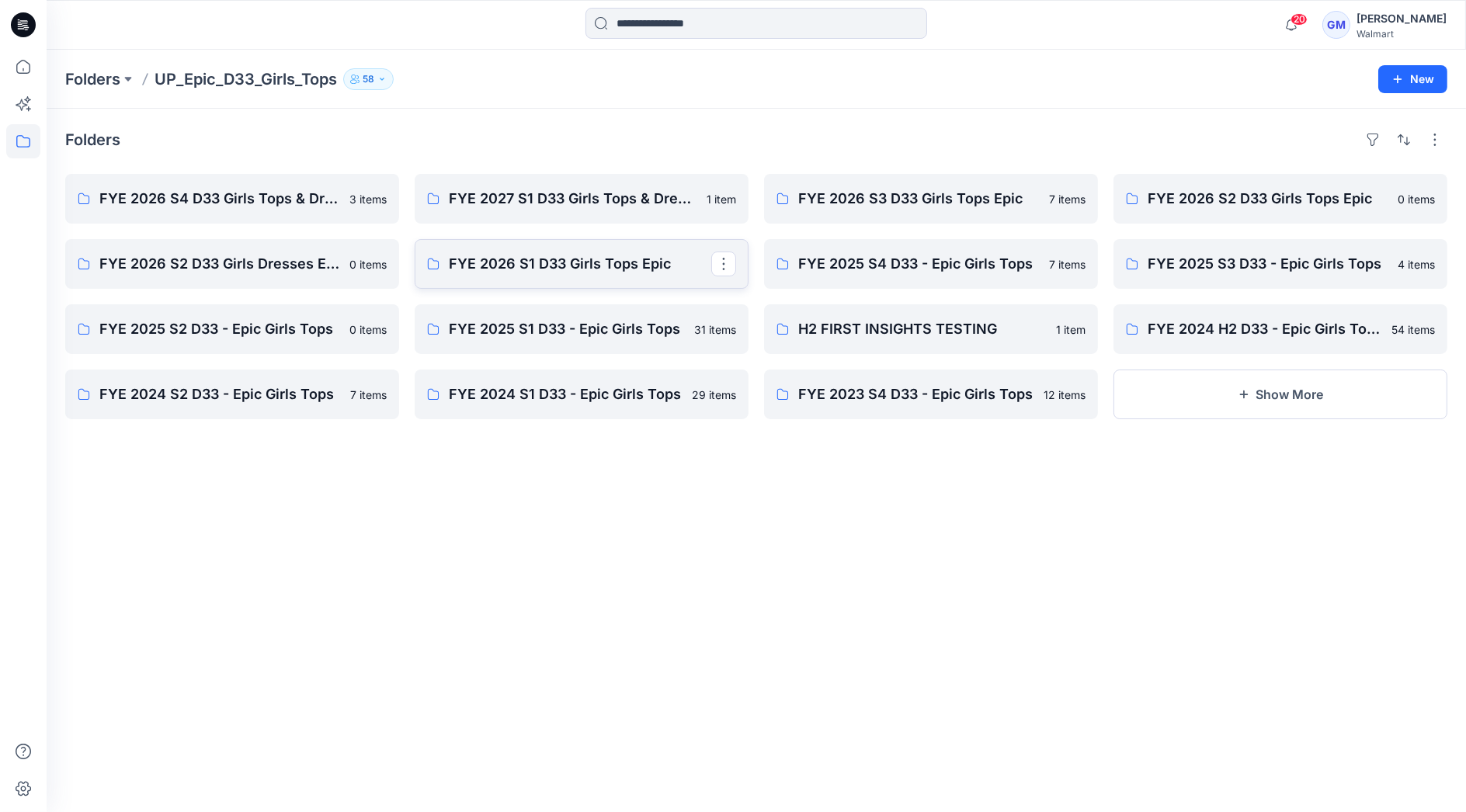
click at [599, 265] on p "FYE 2026 S1 D33 Girls Tops Epic" at bounding box center [580, 264] width 263 height 22
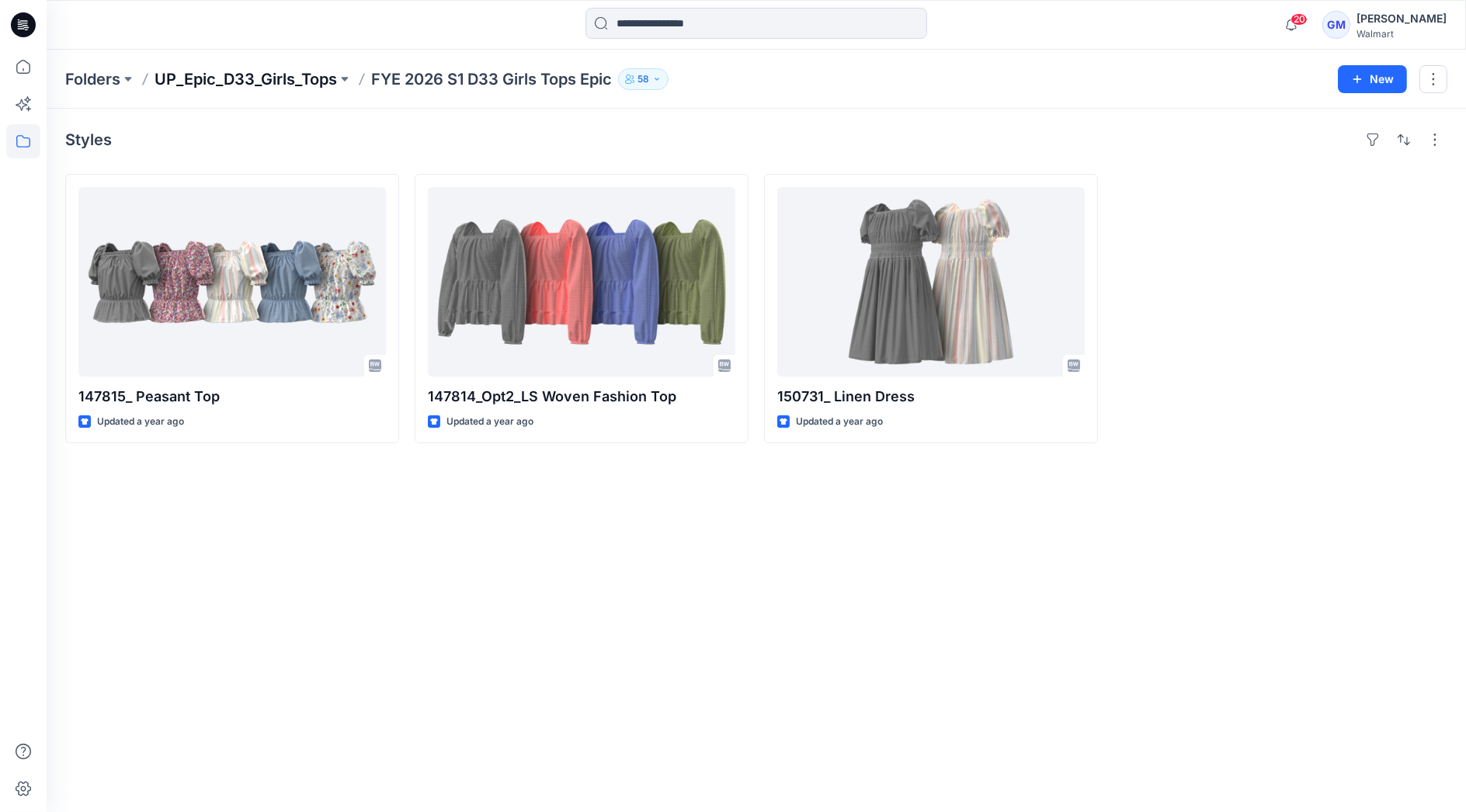
click at [276, 78] on p "UP_Epic_D33_Girls_Tops" at bounding box center [246, 79] width 183 height 22
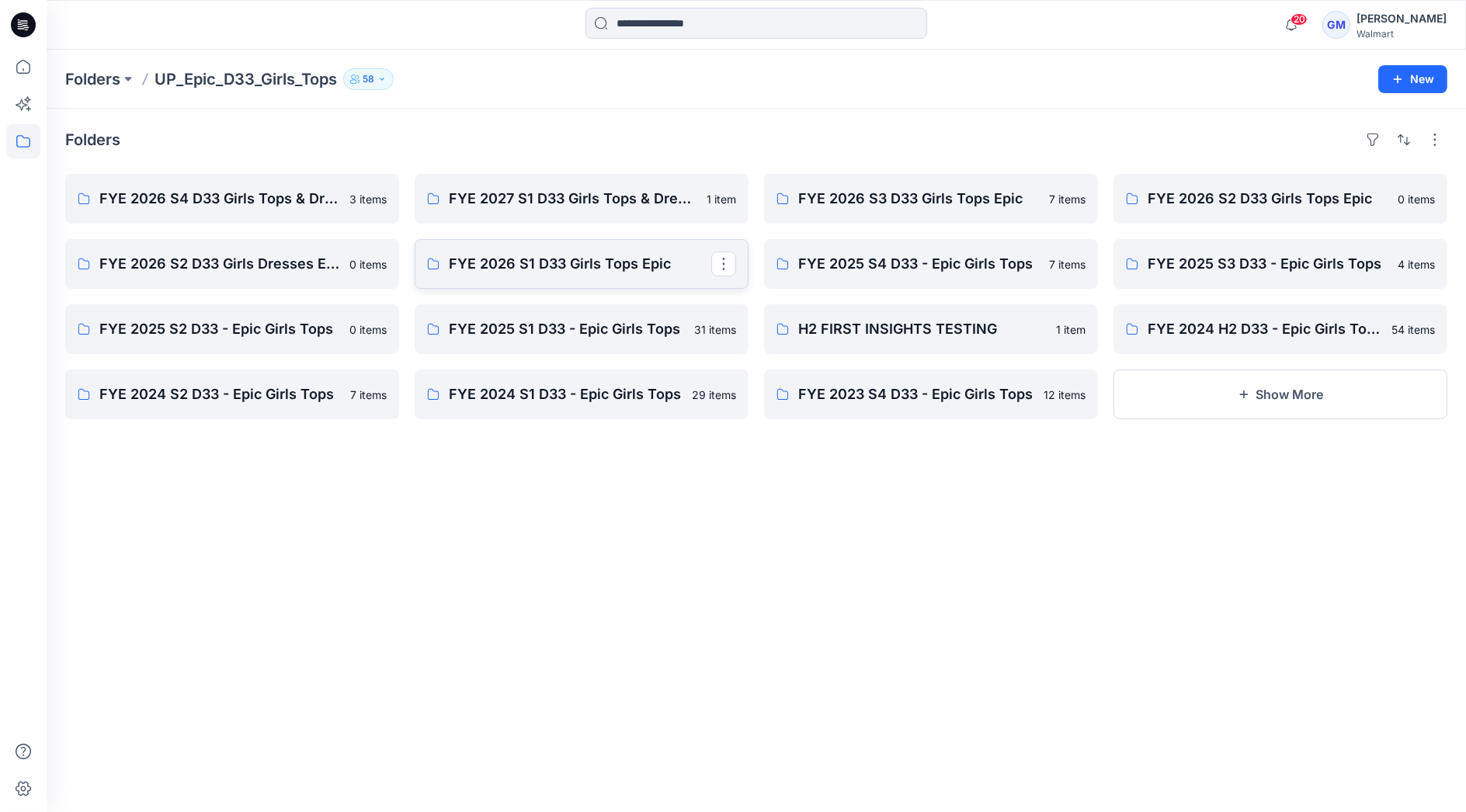
click at [566, 265] on p "FYE 2026 S1 D33 Girls Tops Epic" at bounding box center [580, 264] width 263 height 22
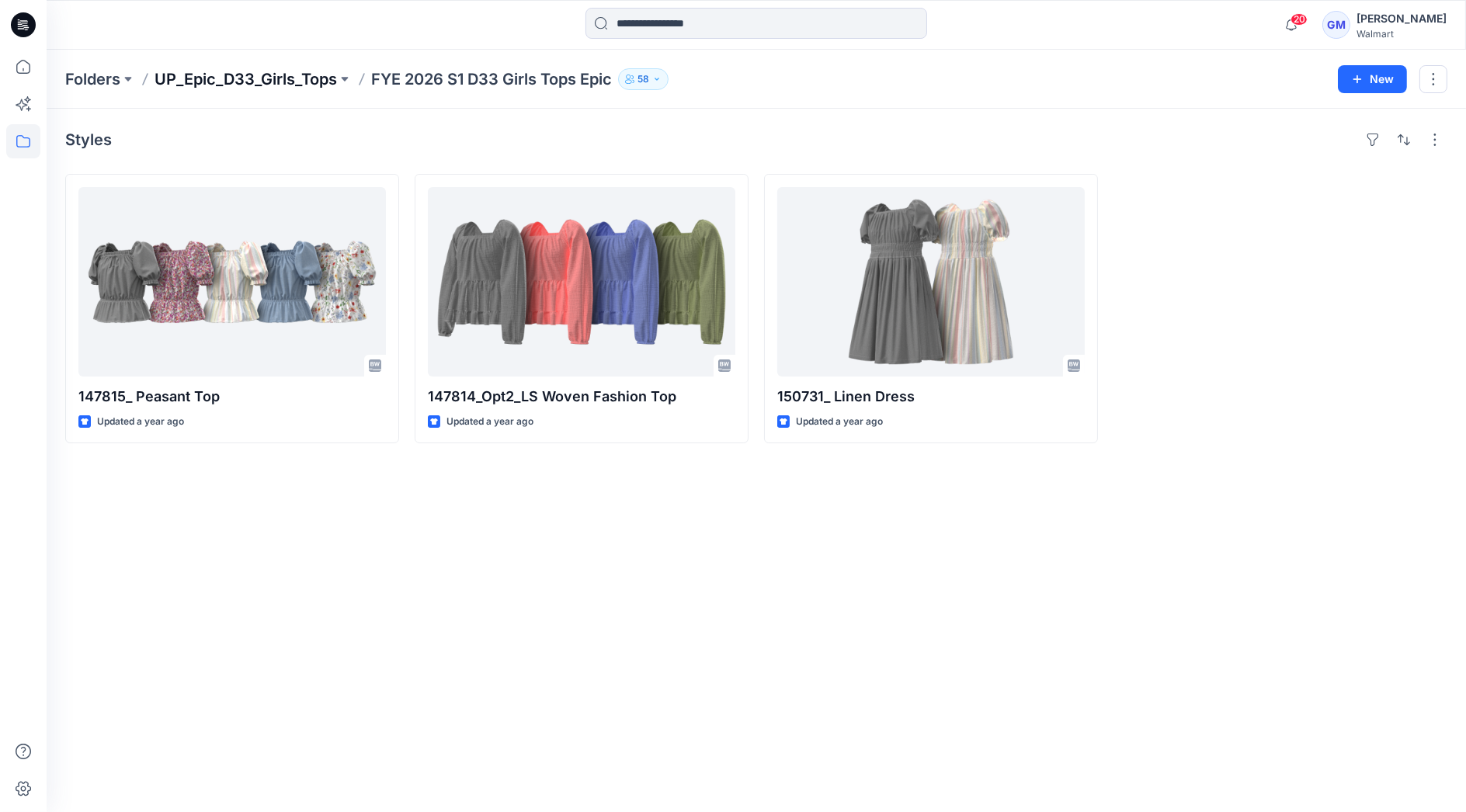
click at [286, 77] on p "UP_Epic_D33_Girls_Tops" at bounding box center [246, 79] width 183 height 22
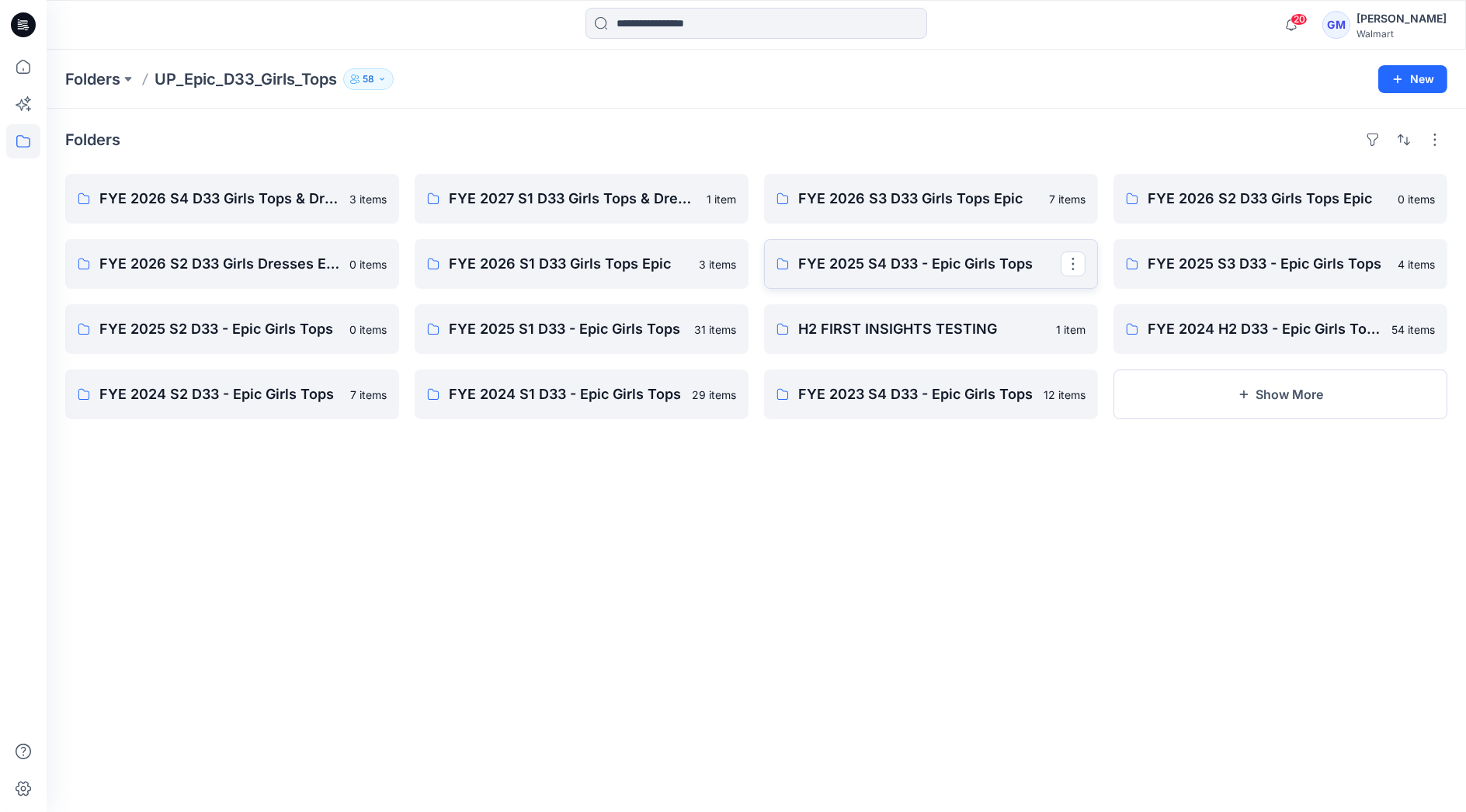
click at [896, 265] on p "FYE 2025 S4 D33 - Epic Girls Tops" at bounding box center [929, 264] width 263 height 22
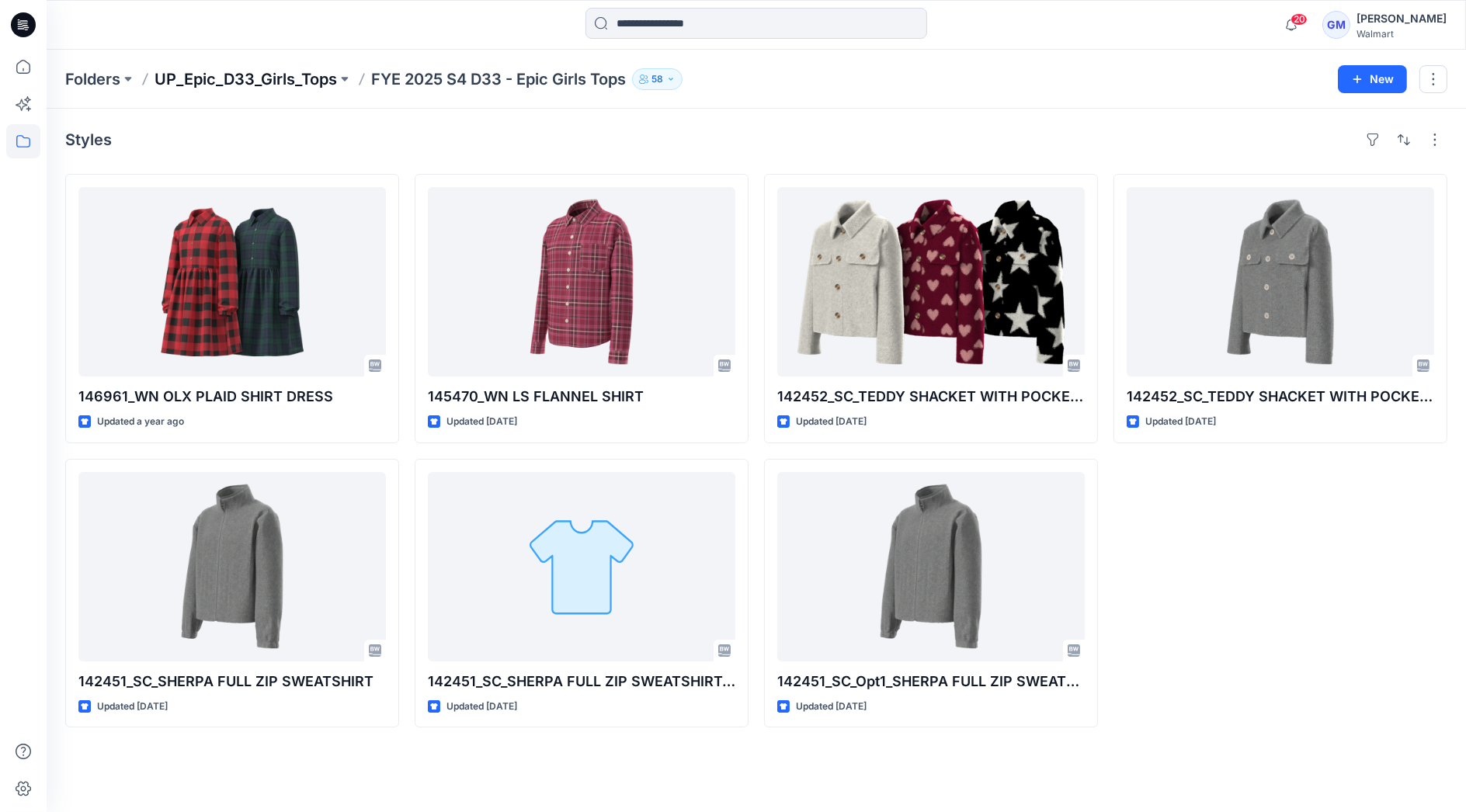
click at [275, 76] on p "UP_Epic_D33_Girls_Tops" at bounding box center [246, 79] width 183 height 22
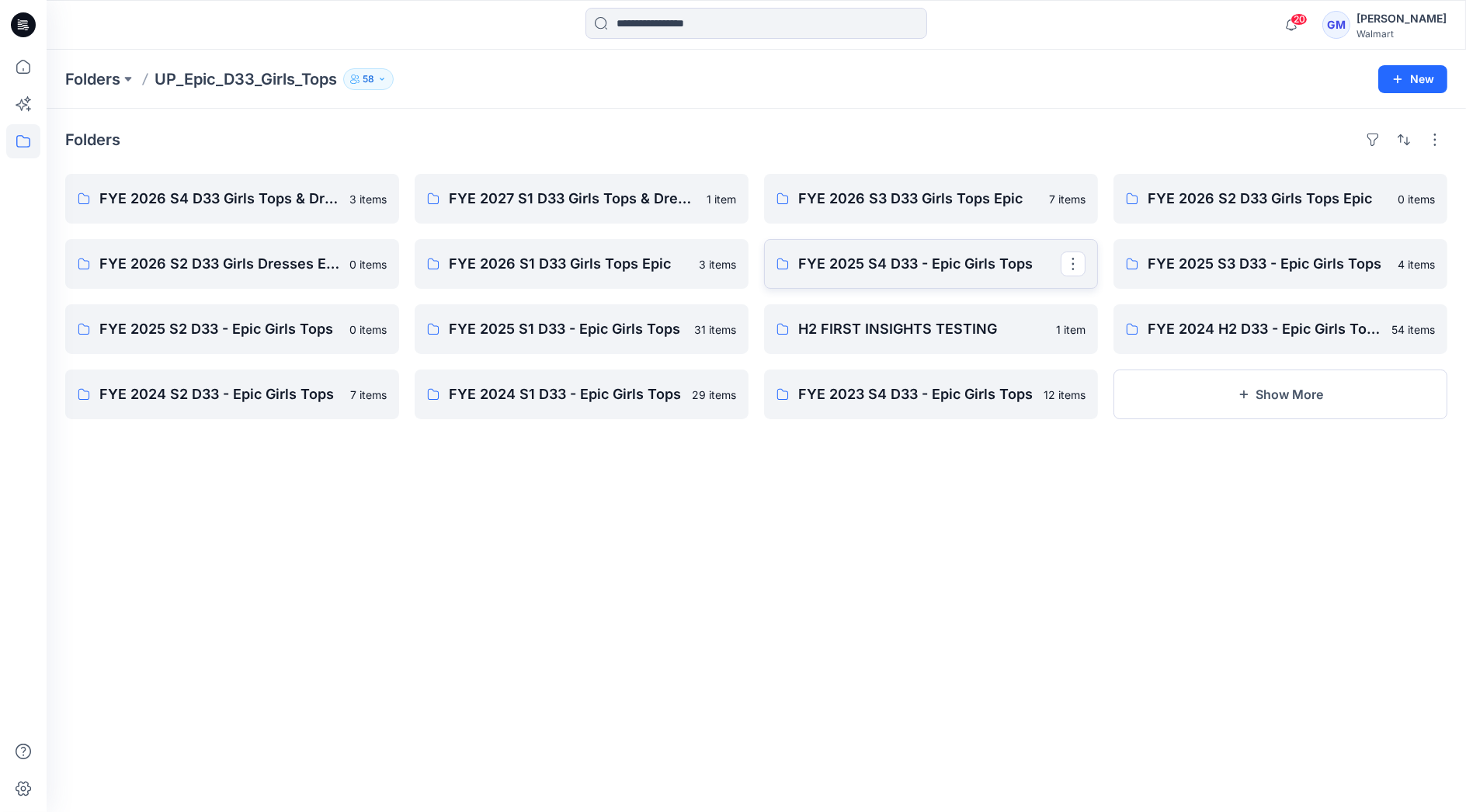
click at [1003, 263] on p "FYE 2025 S4 D33 - Epic Girls Tops" at bounding box center [929, 264] width 263 height 22
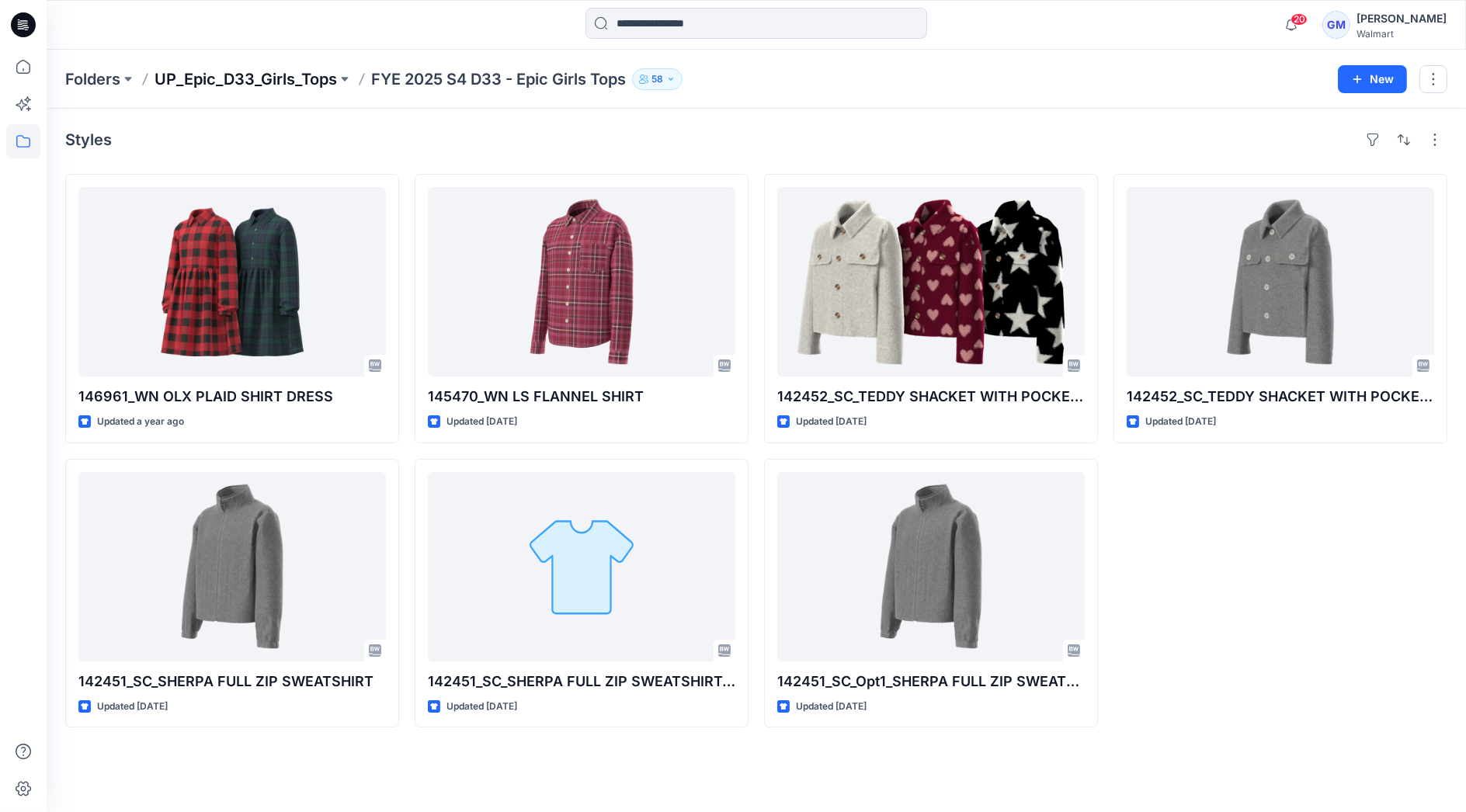
click at [233, 82] on p "UP_Epic_D33_Girls_Tops" at bounding box center [246, 79] width 183 height 22
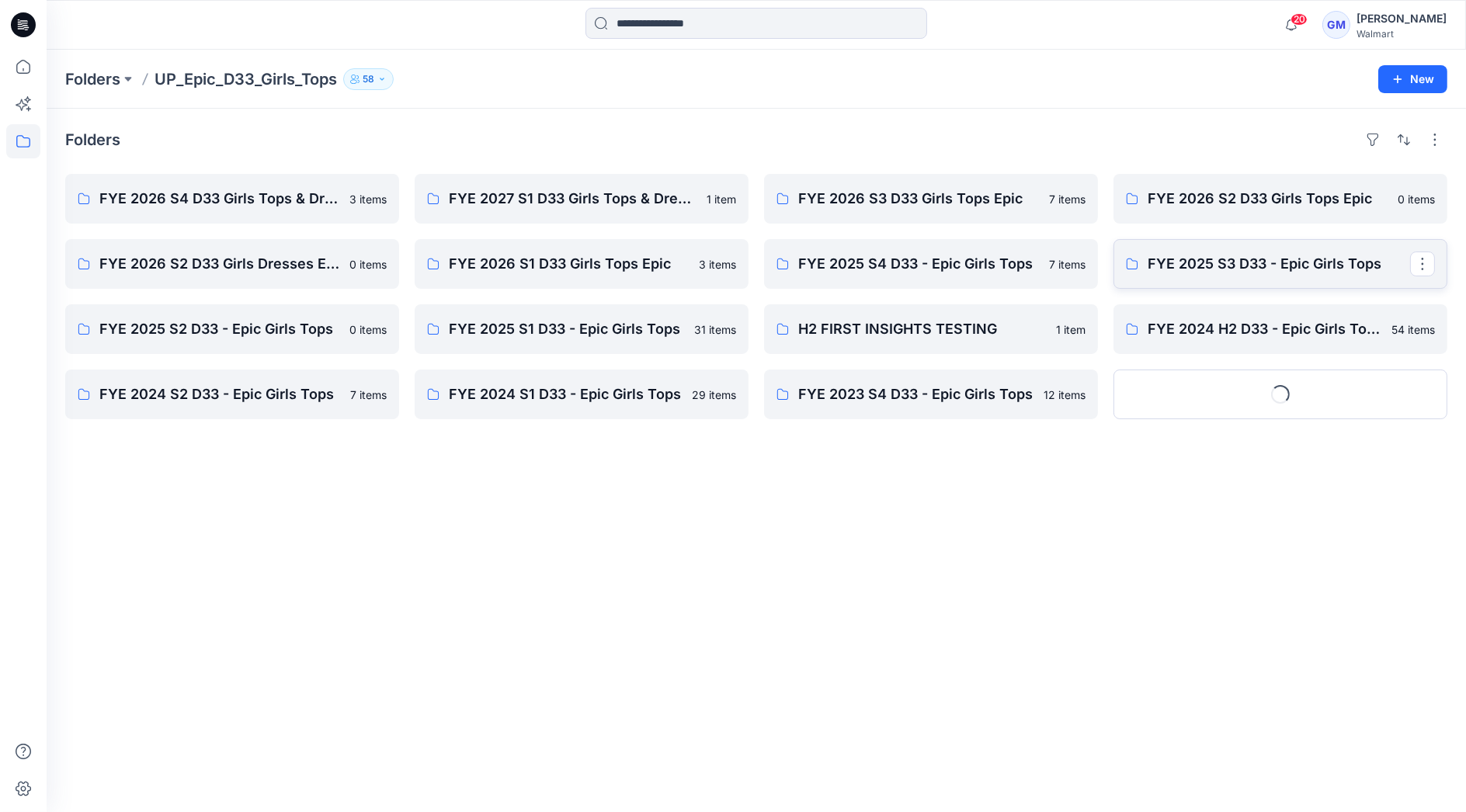
click at [1263, 260] on p "FYE 2025 S3 D33 - Epic Girls Tops" at bounding box center [1279, 264] width 263 height 22
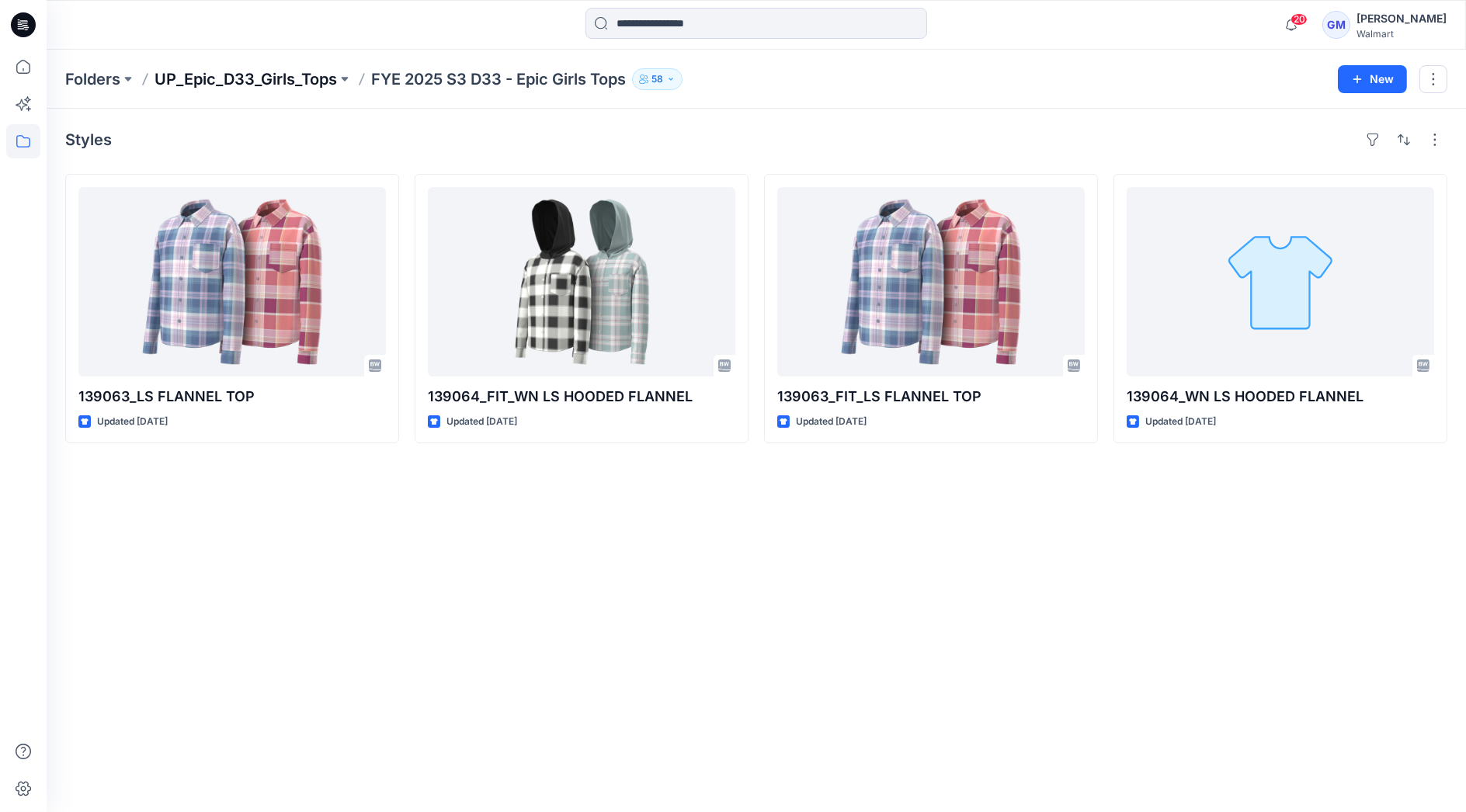
click at [291, 76] on p "UP_Epic_D33_Girls_Tops" at bounding box center [246, 79] width 183 height 22
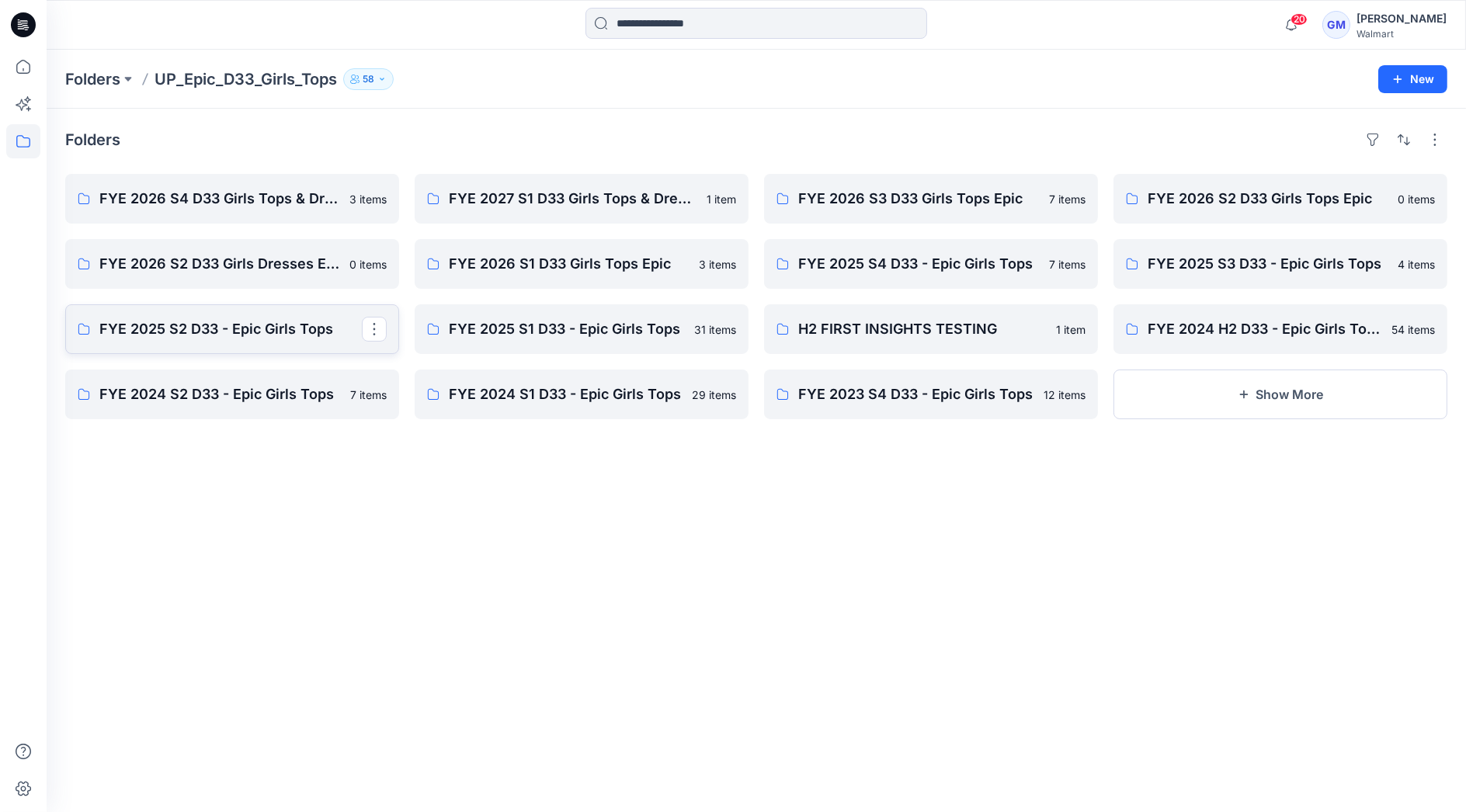
click at [225, 335] on p "FYE 2025 S2 D33 - Epic Girls Tops" at bounding box center [230, 329] width 263 height 22
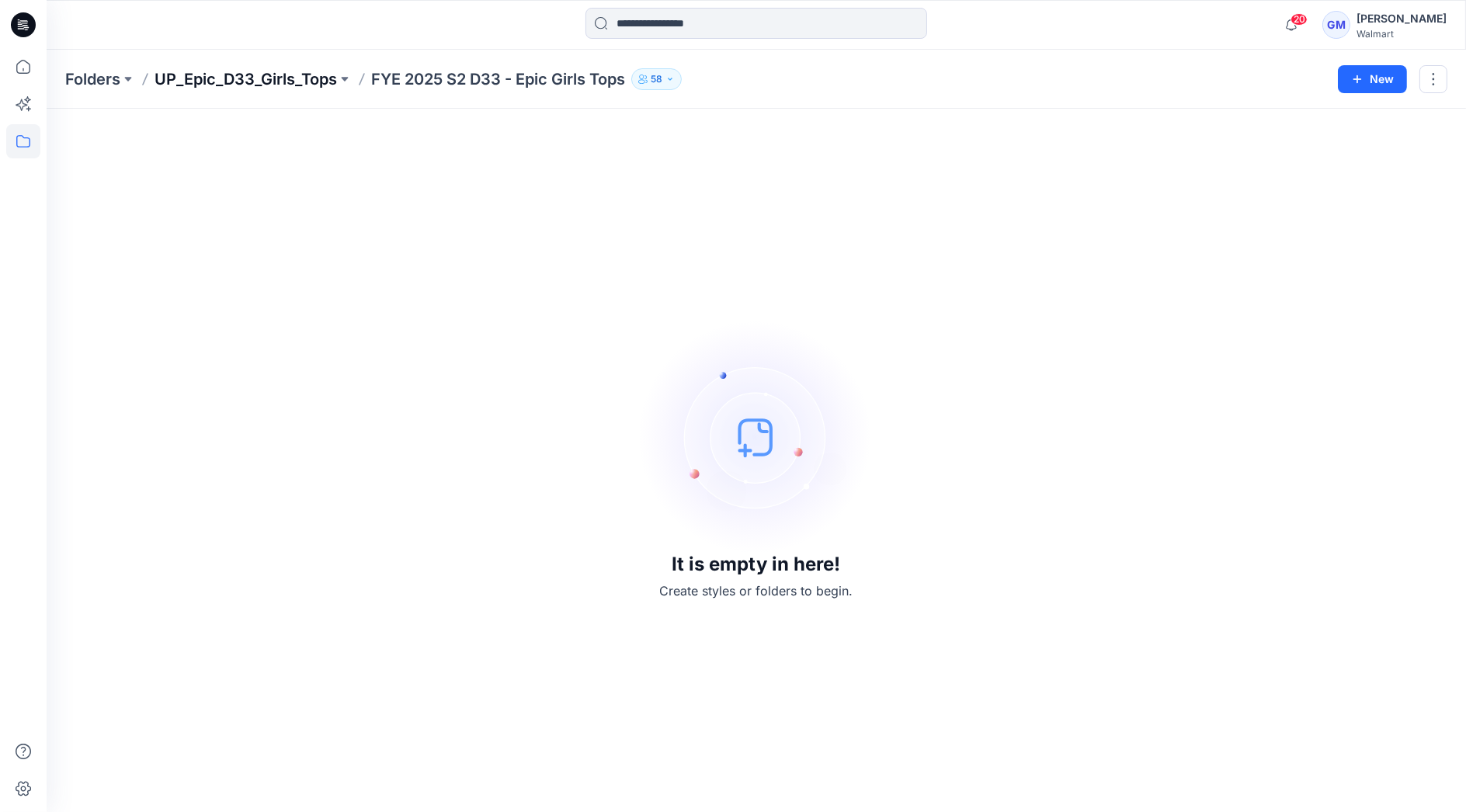
click at [253, 77] on p "UP_Epic_D33_Girls_Tops" at bounding box center [246, 79] width 183 height 22
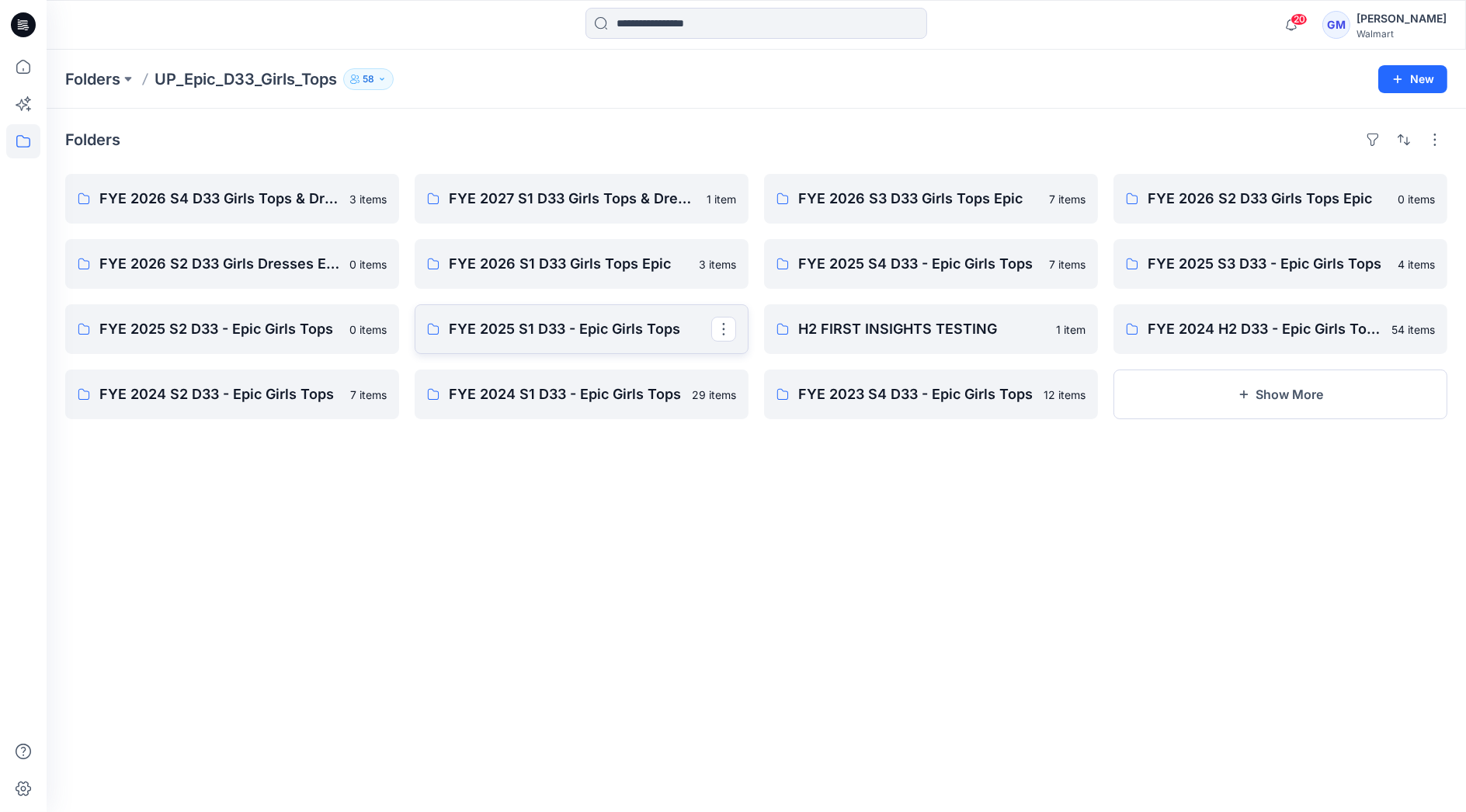
click at [514, 321] on p "FYE 2025 S1 D33 - Epic Girls Tops" at bounding box center [580, 329] width 263 height 22
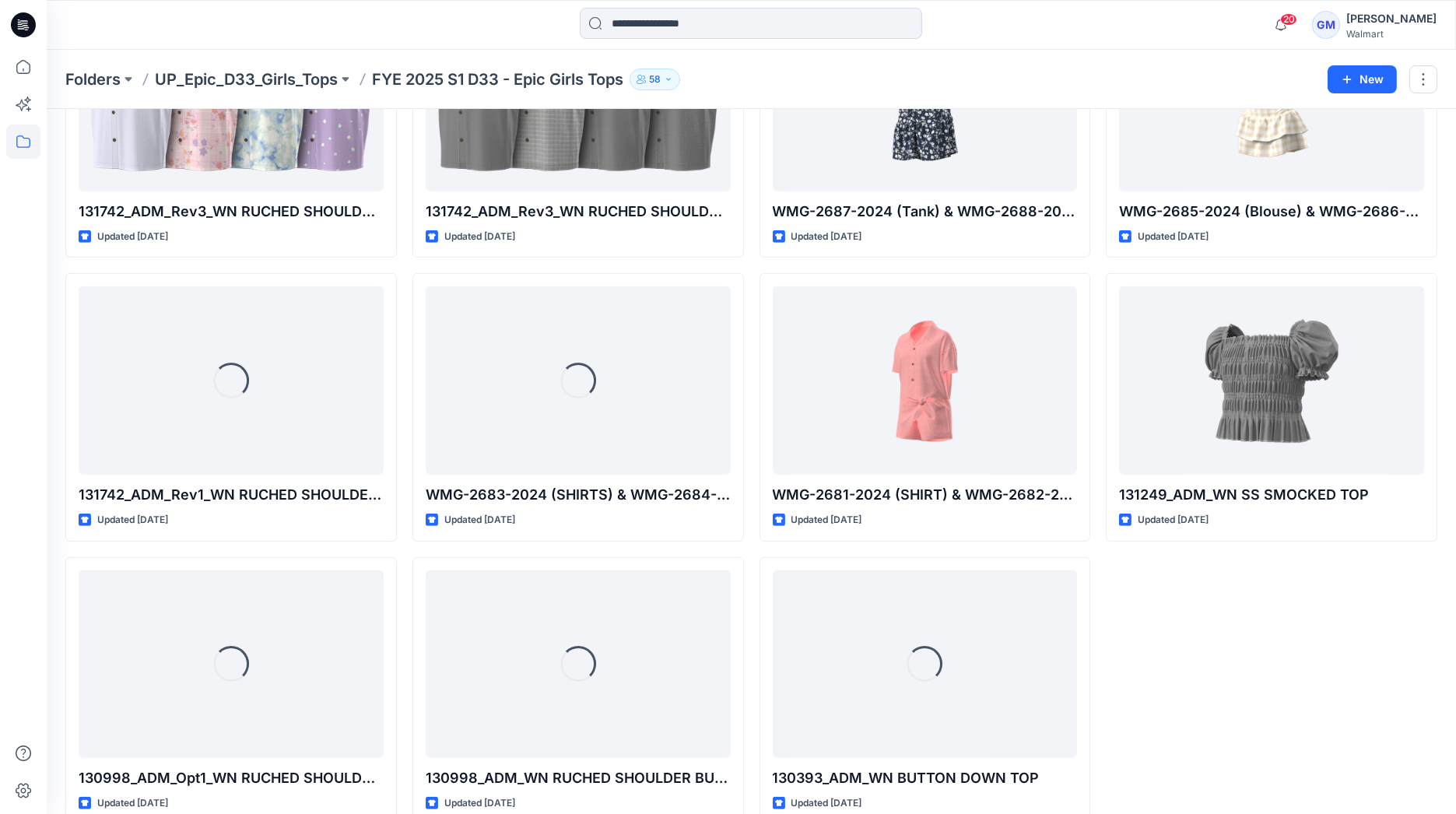
scroll to position [1629, 0]
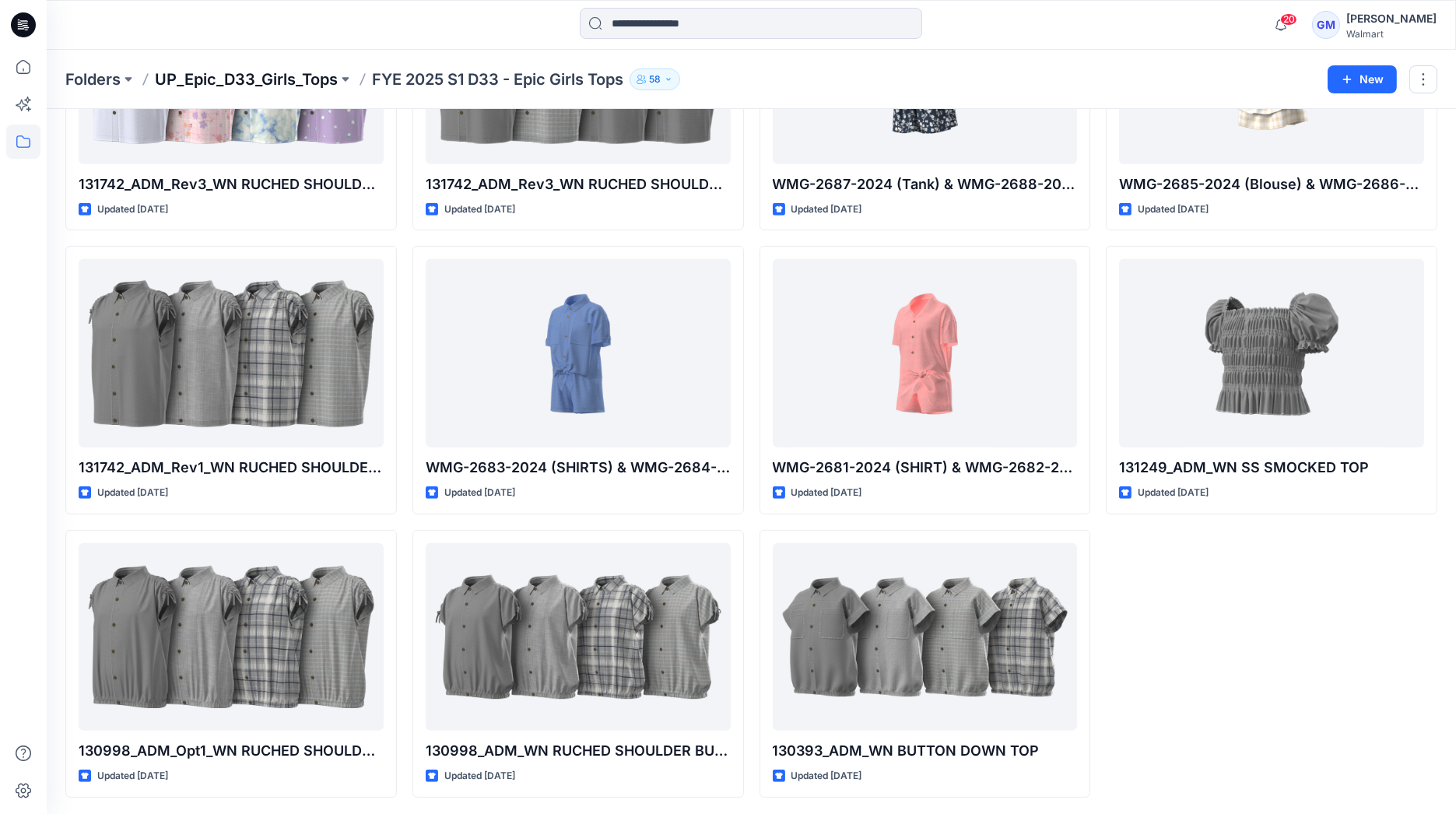
click at [283, 76] on p "UP_Epic_D33_Girls_Tops" at bounding box center [246, 79] width 183 height 22
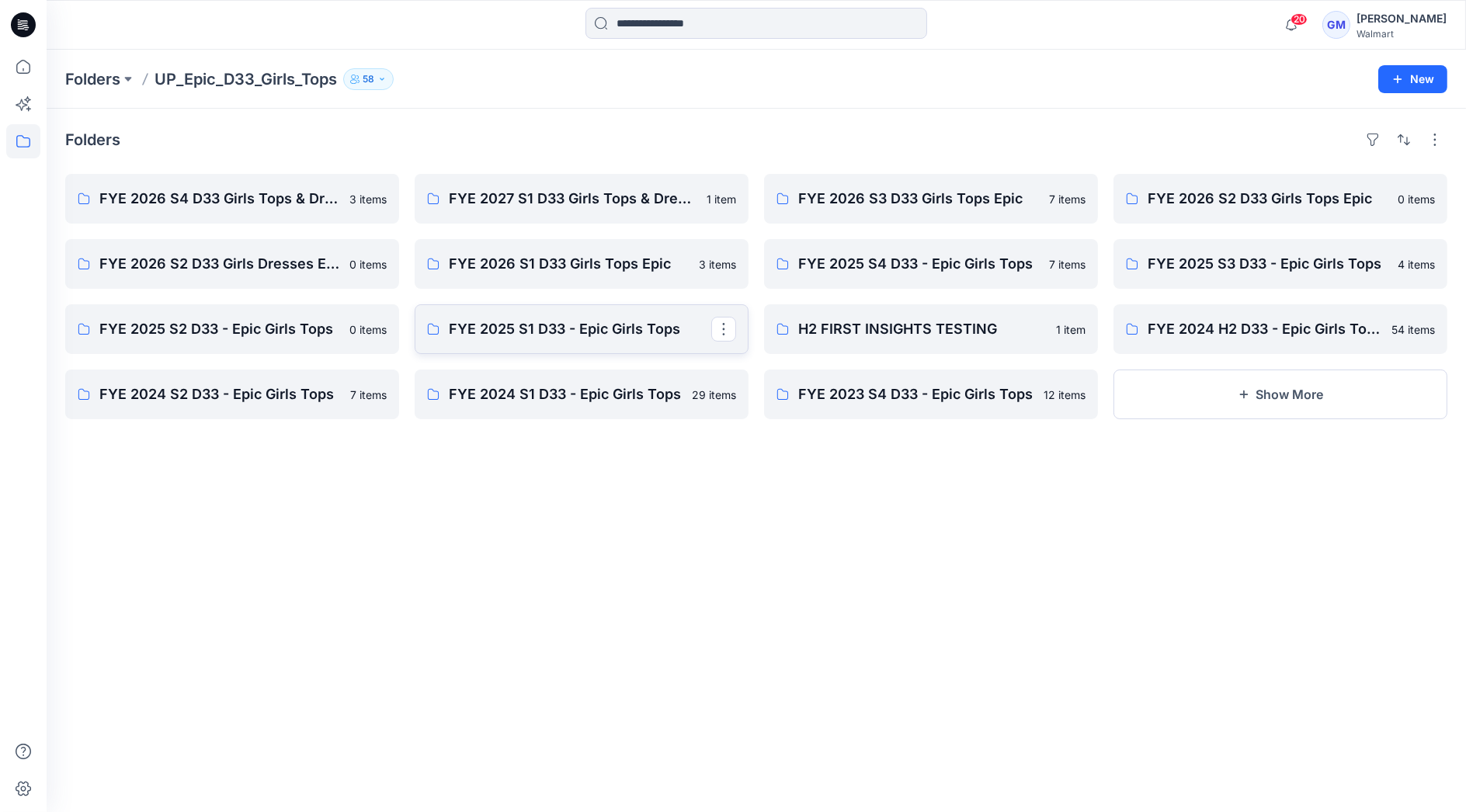
click at [663, 325] on p "FYE 2025 S1 D33 - Epic Girls Tops" at bounding box center [580, 329] width 263 height 22
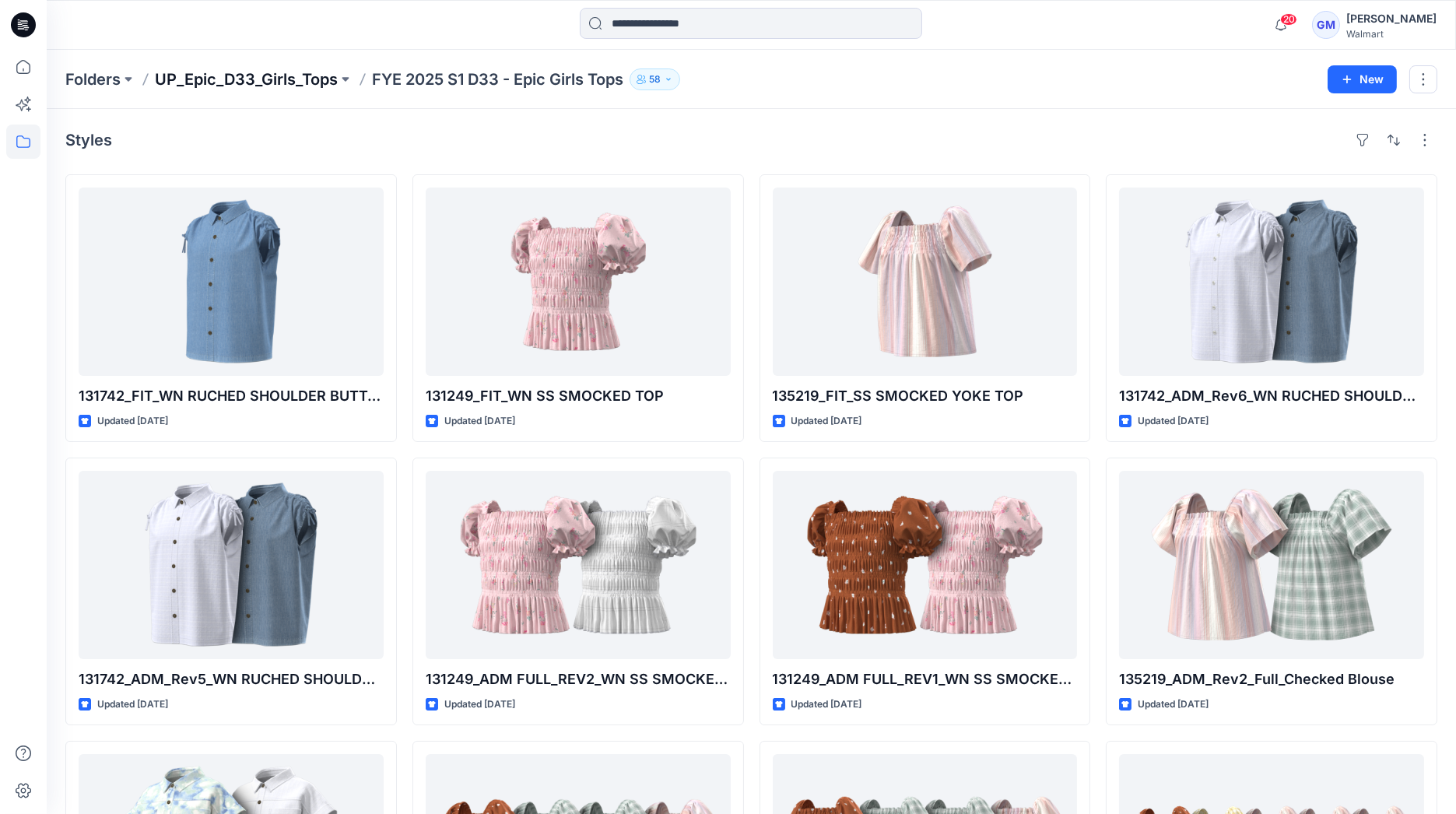
click at [229, 68] on p "UP_Epic_D33_Girls_Tops" at bounding box center [246, 79] width 183 height 22
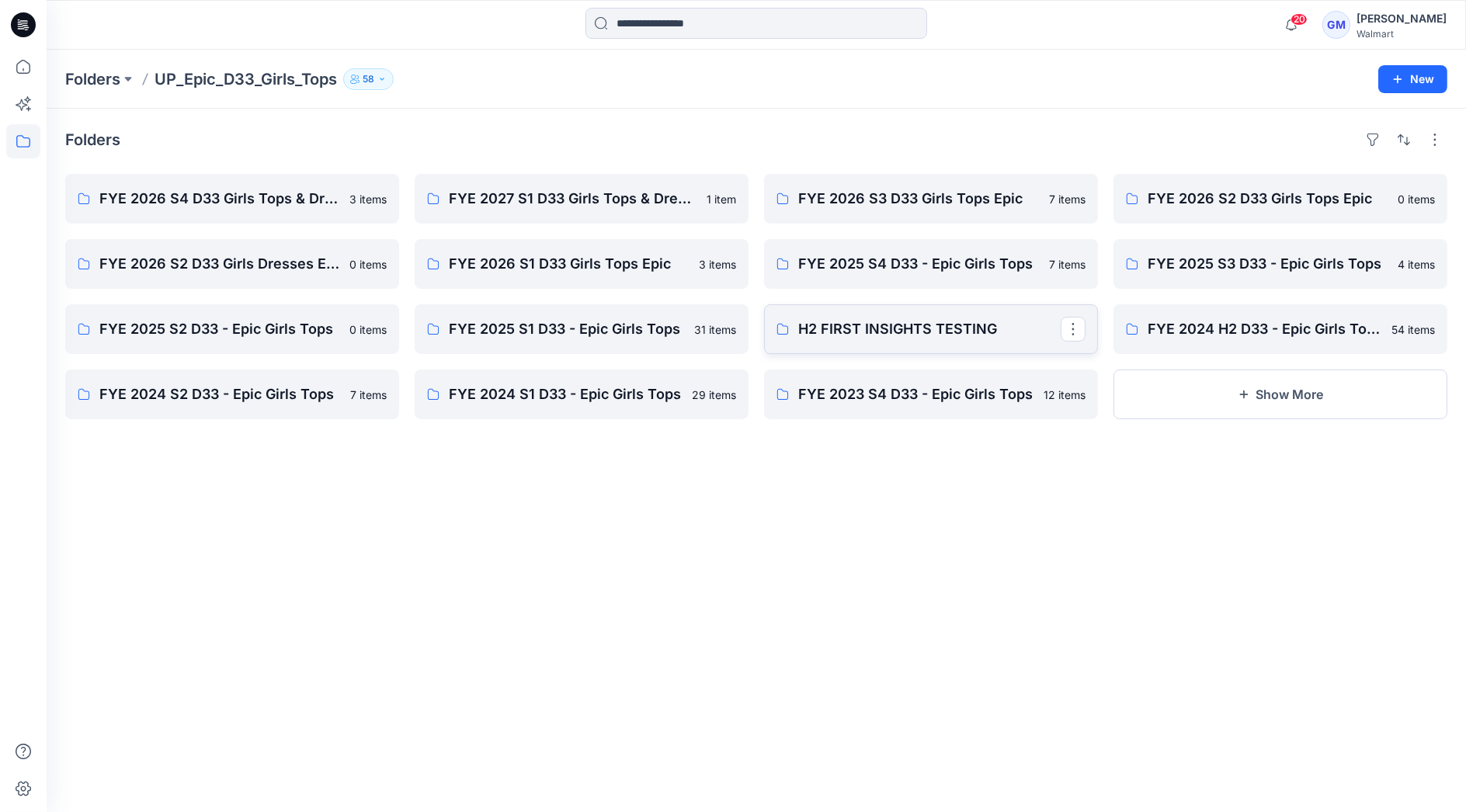
click at [883, 323] on p "H2 FIRST INSIGHTS TESTING" at bounding box center [929, 329] width 263 height 22
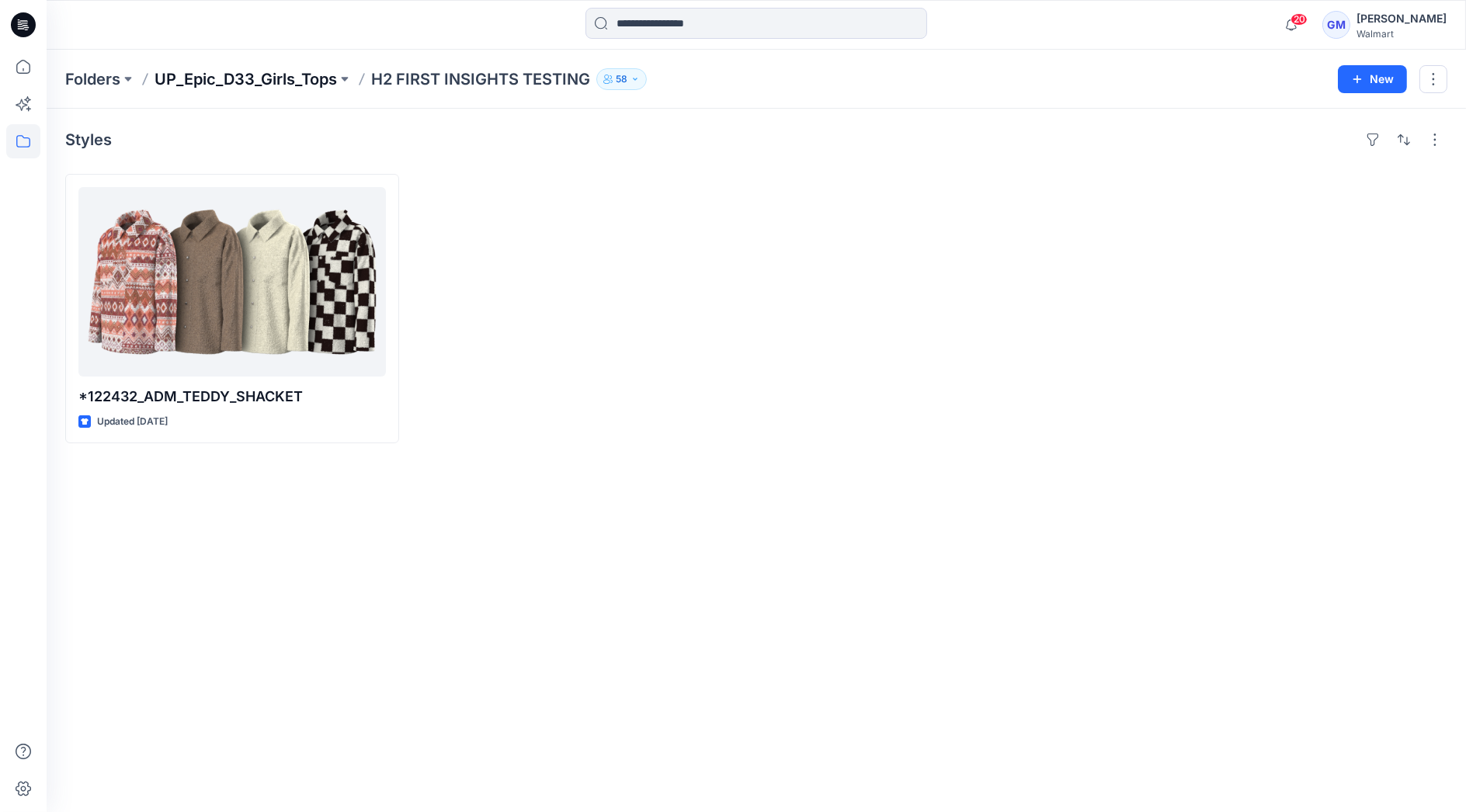
click at [300, 76] on p "UP_Epic_D33_Girls_Tops" at bounding box center [246, 79] width 183 height 22
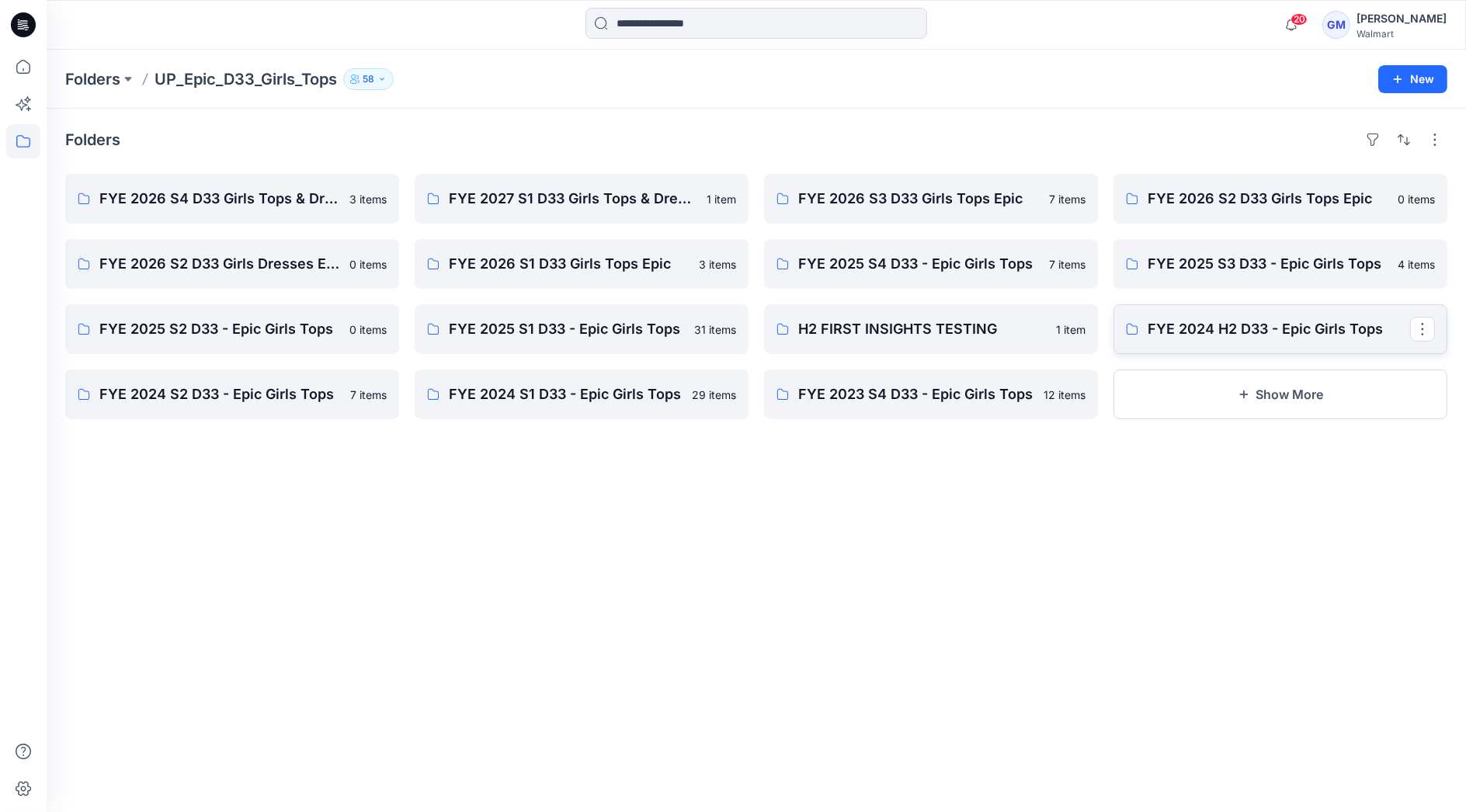
click at [1253, 327] on p "FYE 2024 H2 D33 - Epic Girls Tops" at bounding box center [1279, 329] width 263 height 22
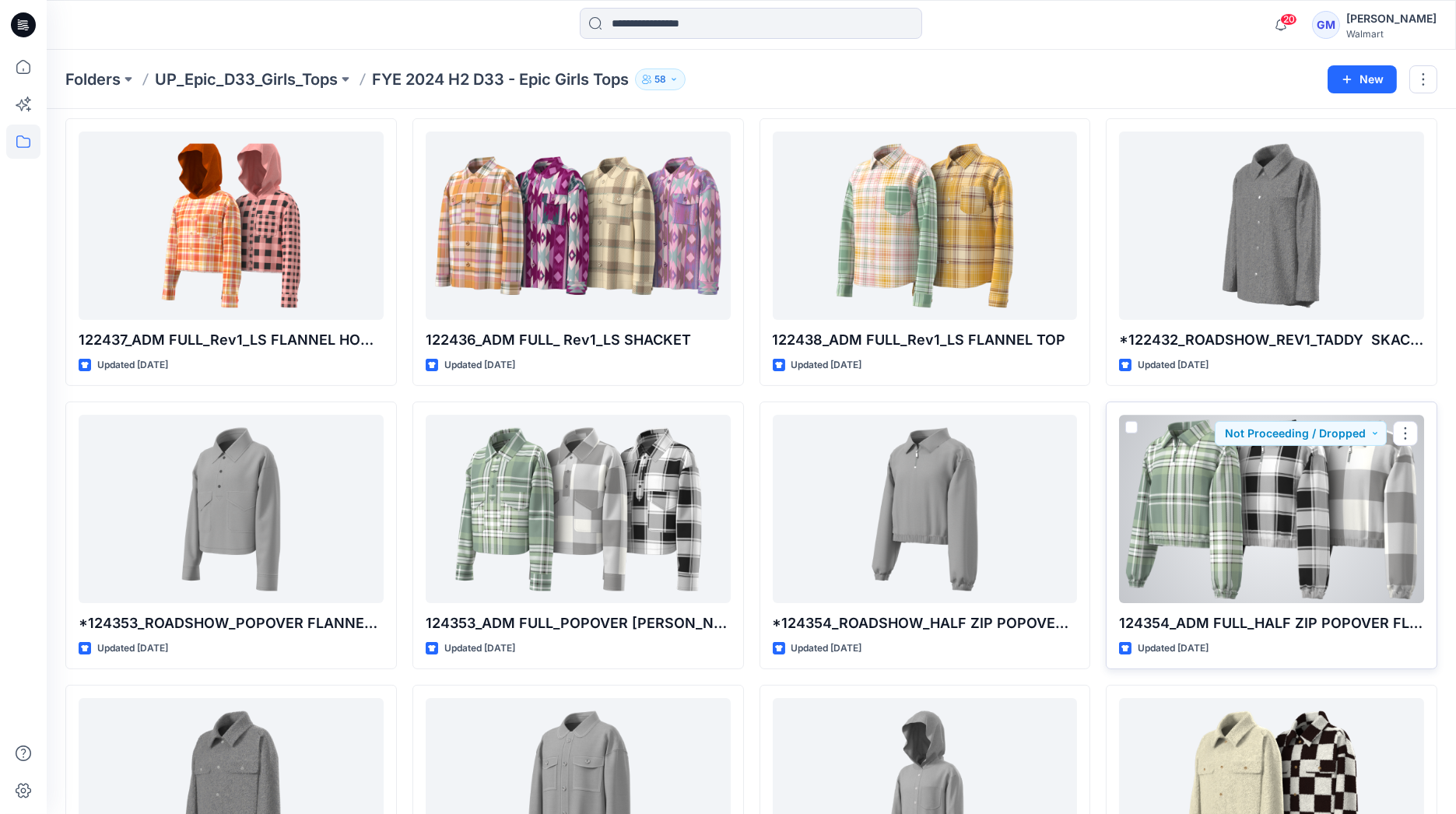
scroll to position [1079, 0]
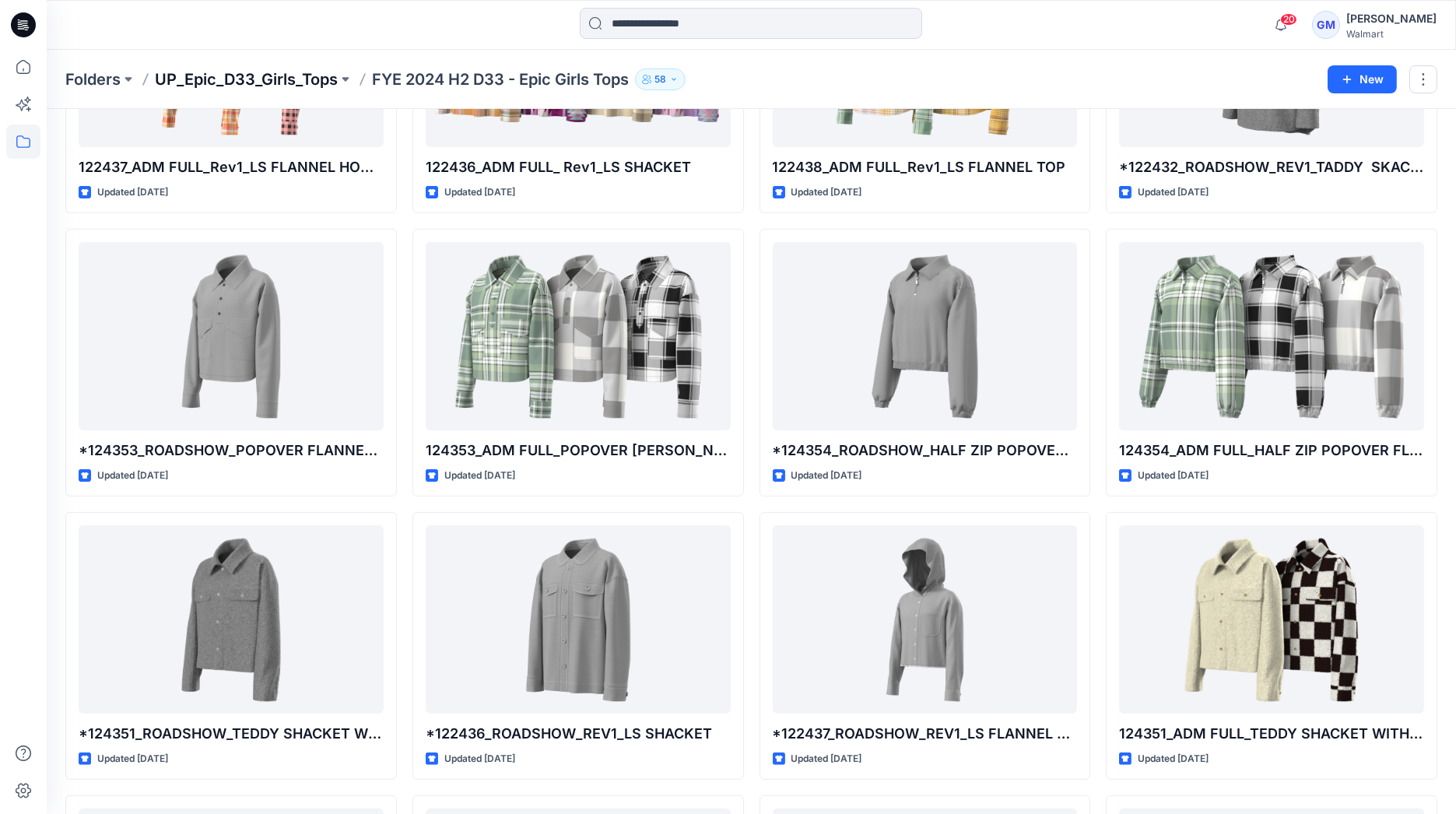
click at [220, 72] on p "UP_Epic_D33_Girls_Tops" at bounding box center [246, 79] width 183 height 22
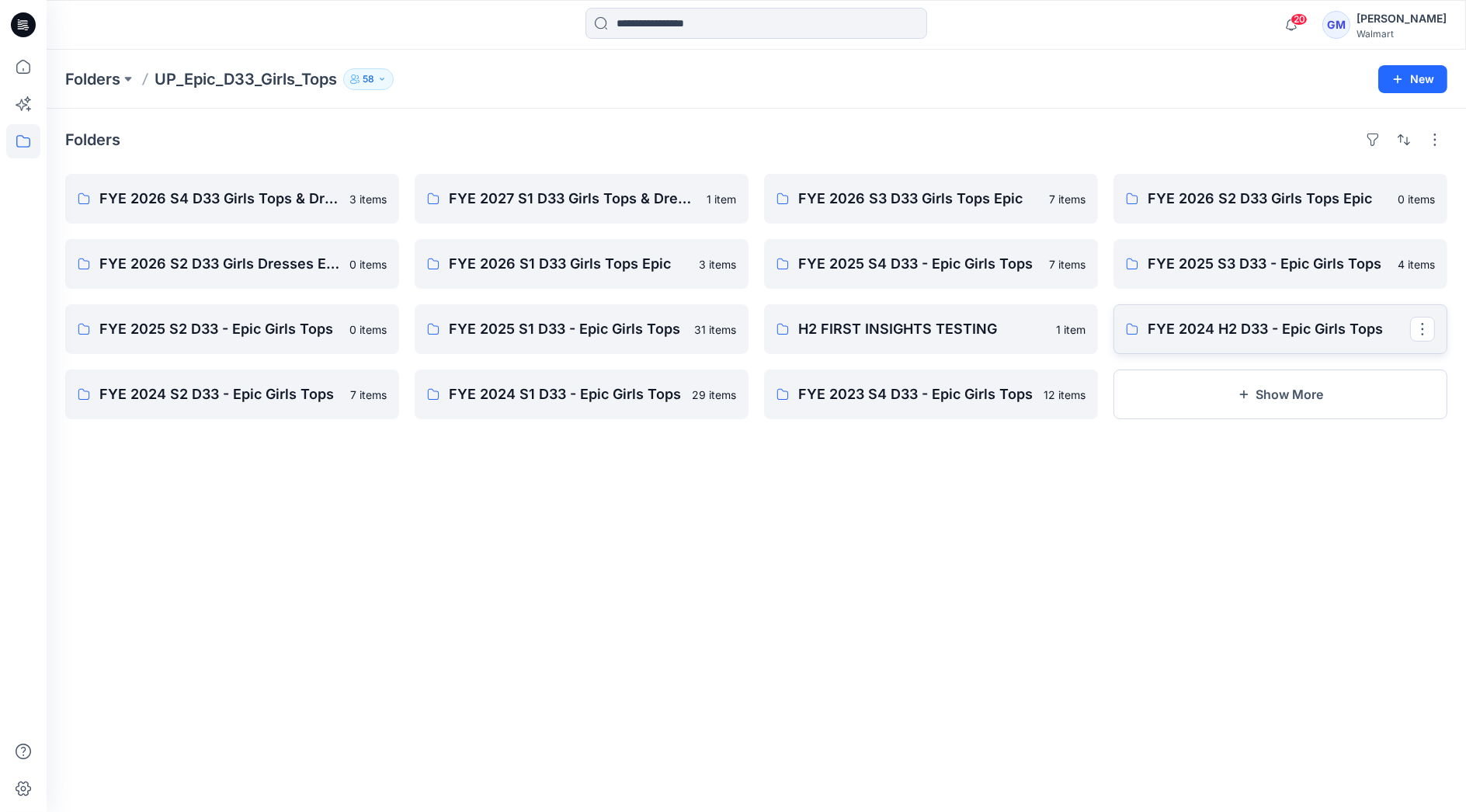
click at [1196, 328] on p "FYE 2024 H2 D33 - Epic Girls Tops" at bounding box center [1279, 329] width 263 height 22
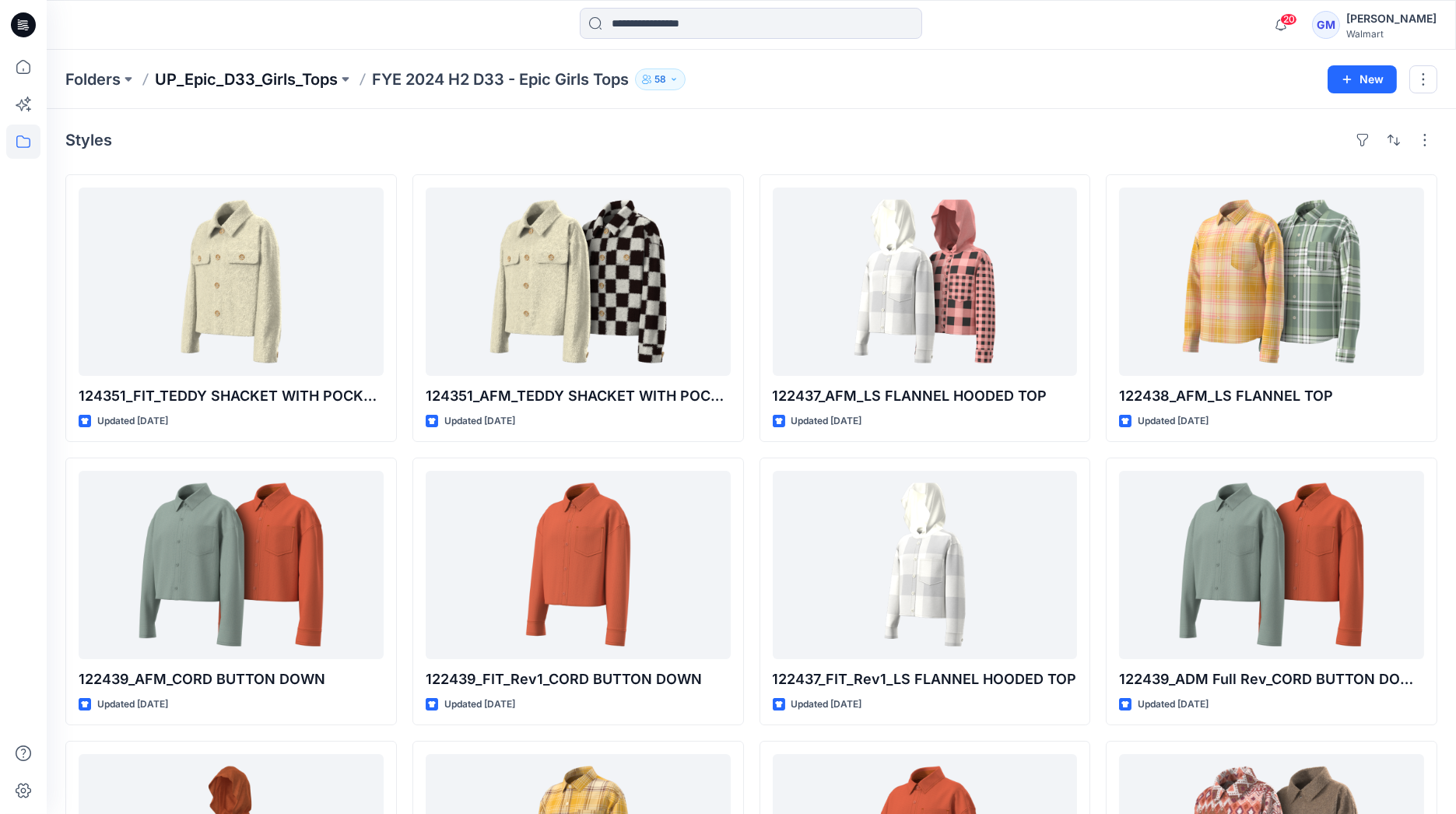
click at [283, 73] on p "UP_Epic_D33_Girls_Tops" at bounding box center [246, 79] width 183 height 22
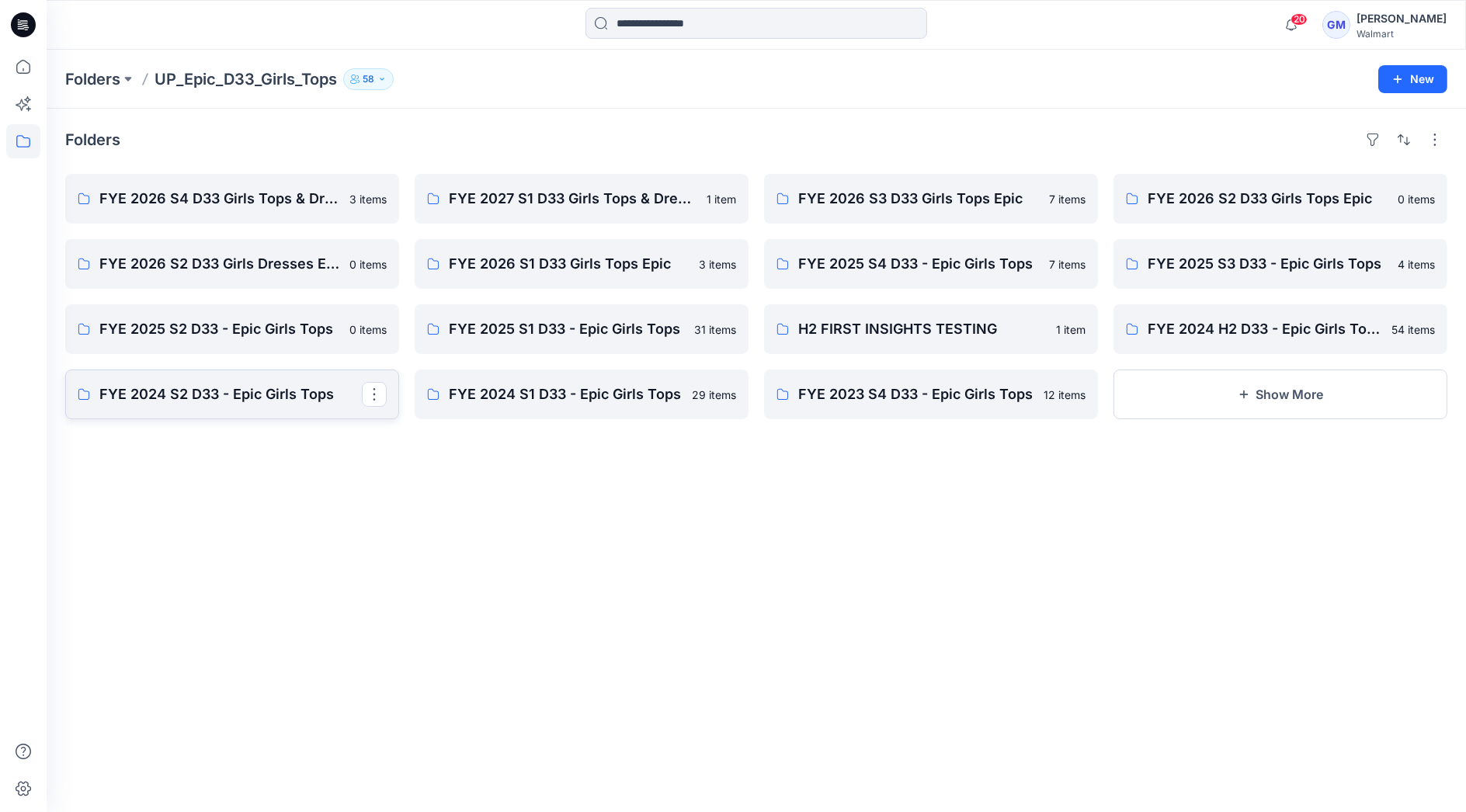
click at [298, 386] on p "FYE 2024 S2 D33 - Epic Girls Tops" at bounding box center [230, 395] width 263 height 22
